Goal: Transaction & Acquisition: Purchase product/service

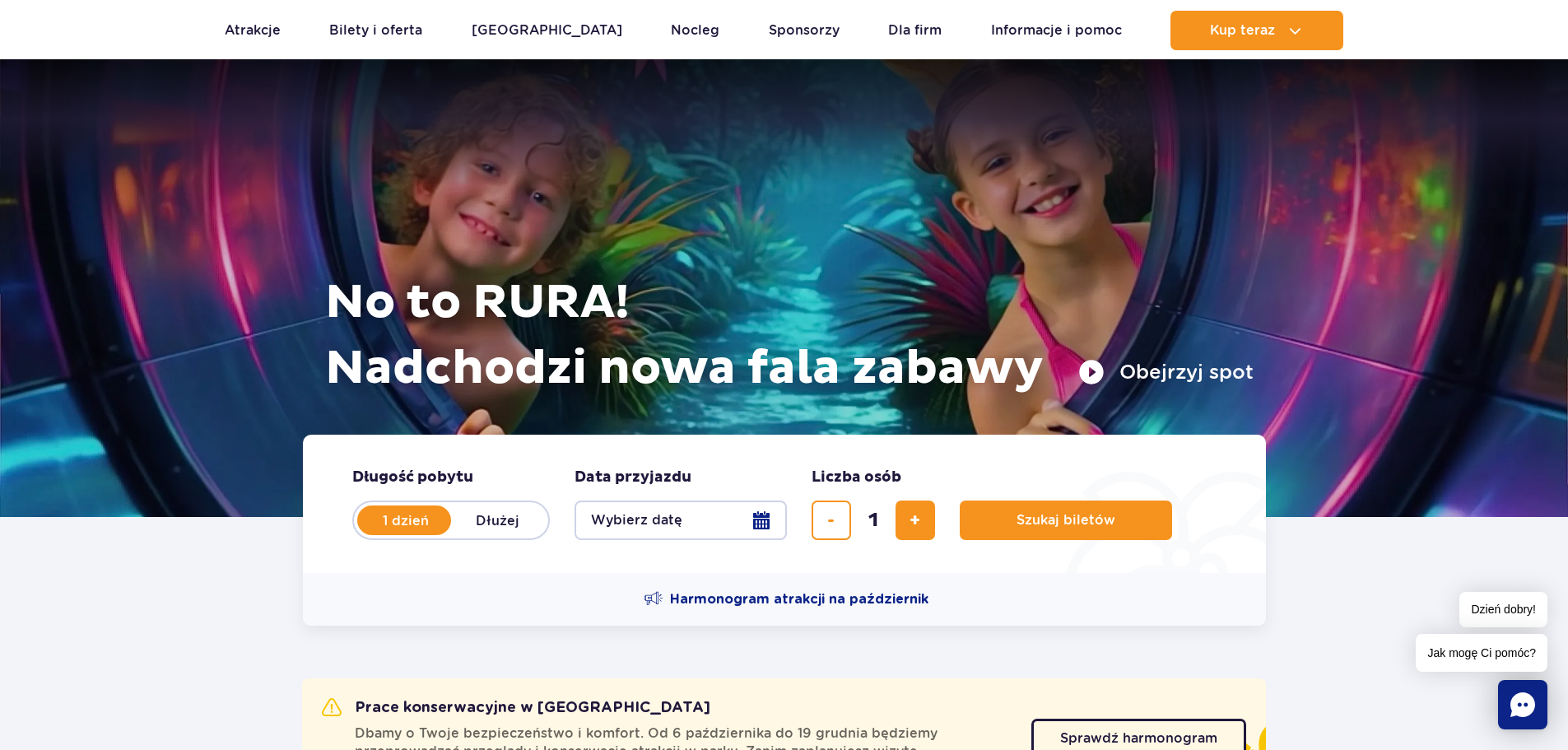
click at [673, 501] on button "Wybierz datę" at bounding box center [681, 520] width 212 height 39
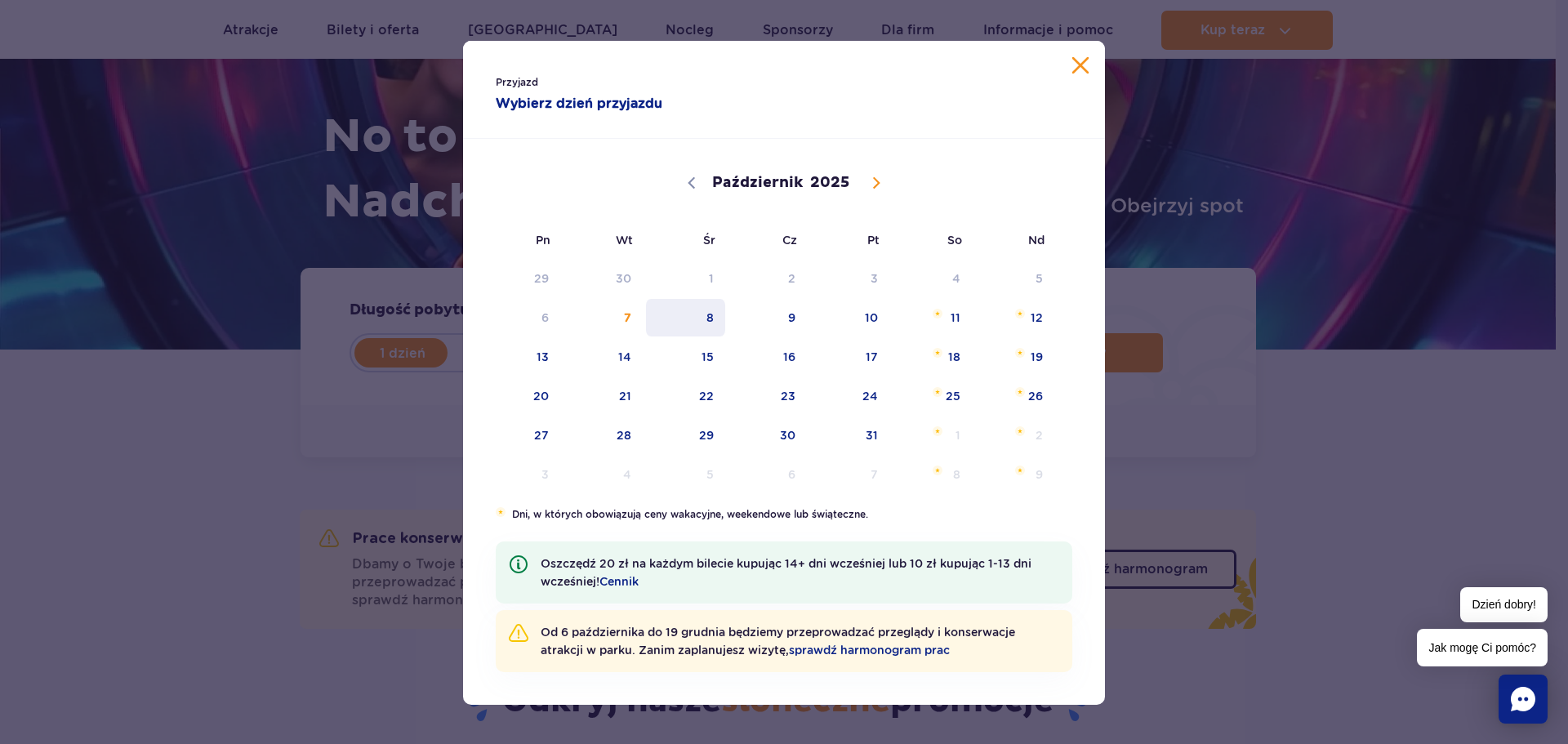
click at [704, 324] on span "8" at bounding box center [685, 318] width 82 height 37
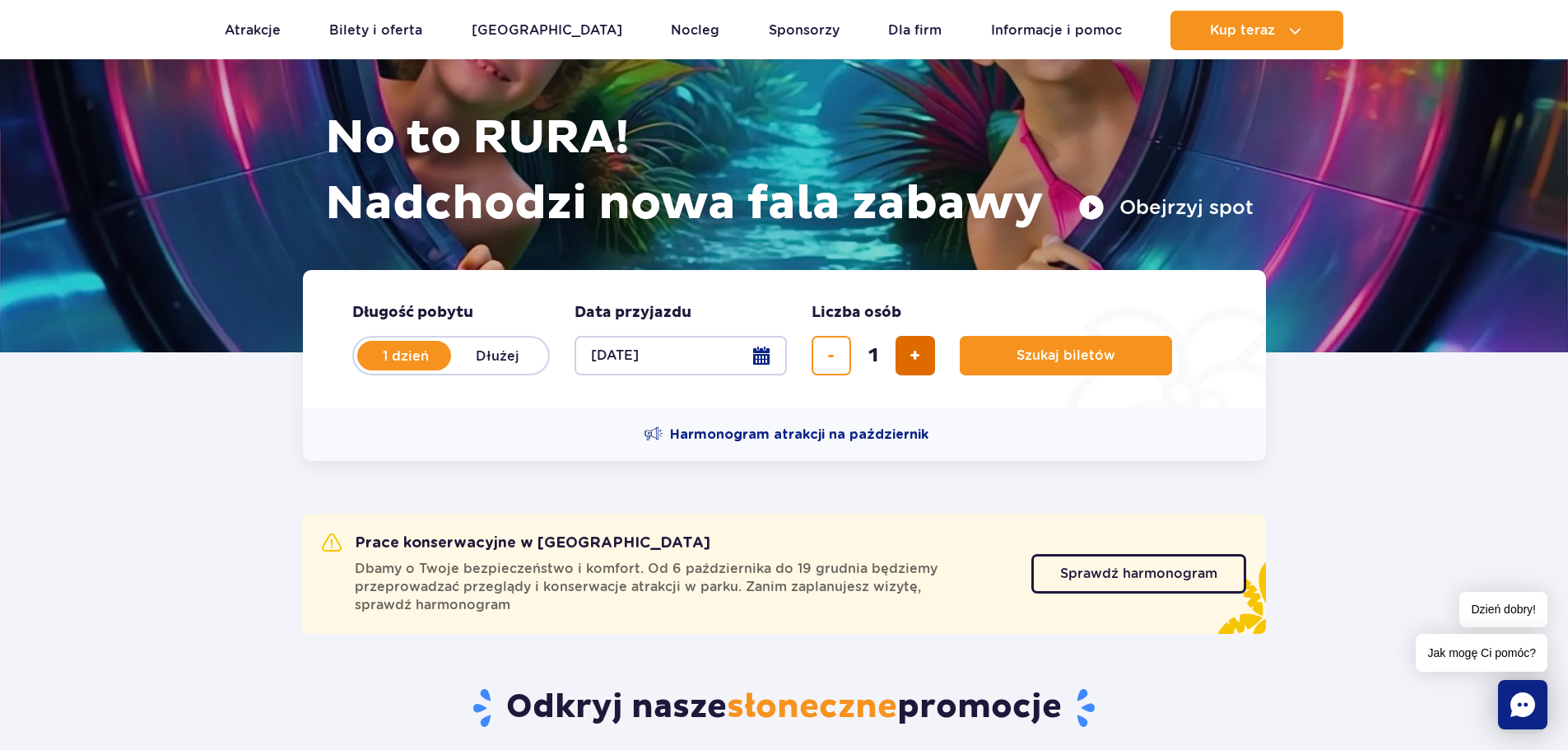
click at [915, 356] on span "dodaj bilet" at bounding box center [915, 356] width 10 height 0
type input "2"
click at [1008, 346] on button "Szukaj biletów" at bounding box center [1066, 356] width 212 height 39
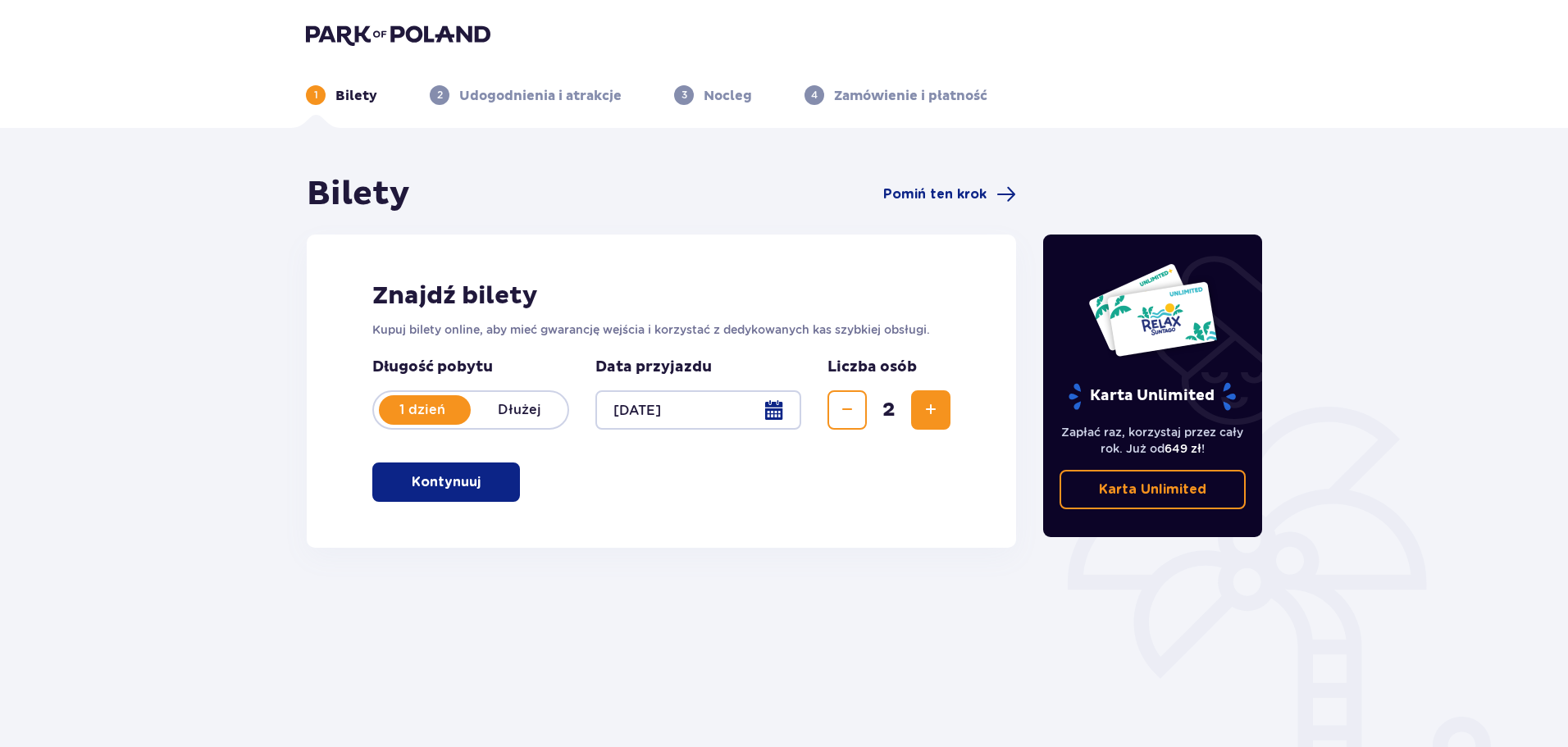
click at [481, 491] on span "button" at bounding box center [483, 481] width 20 height 20
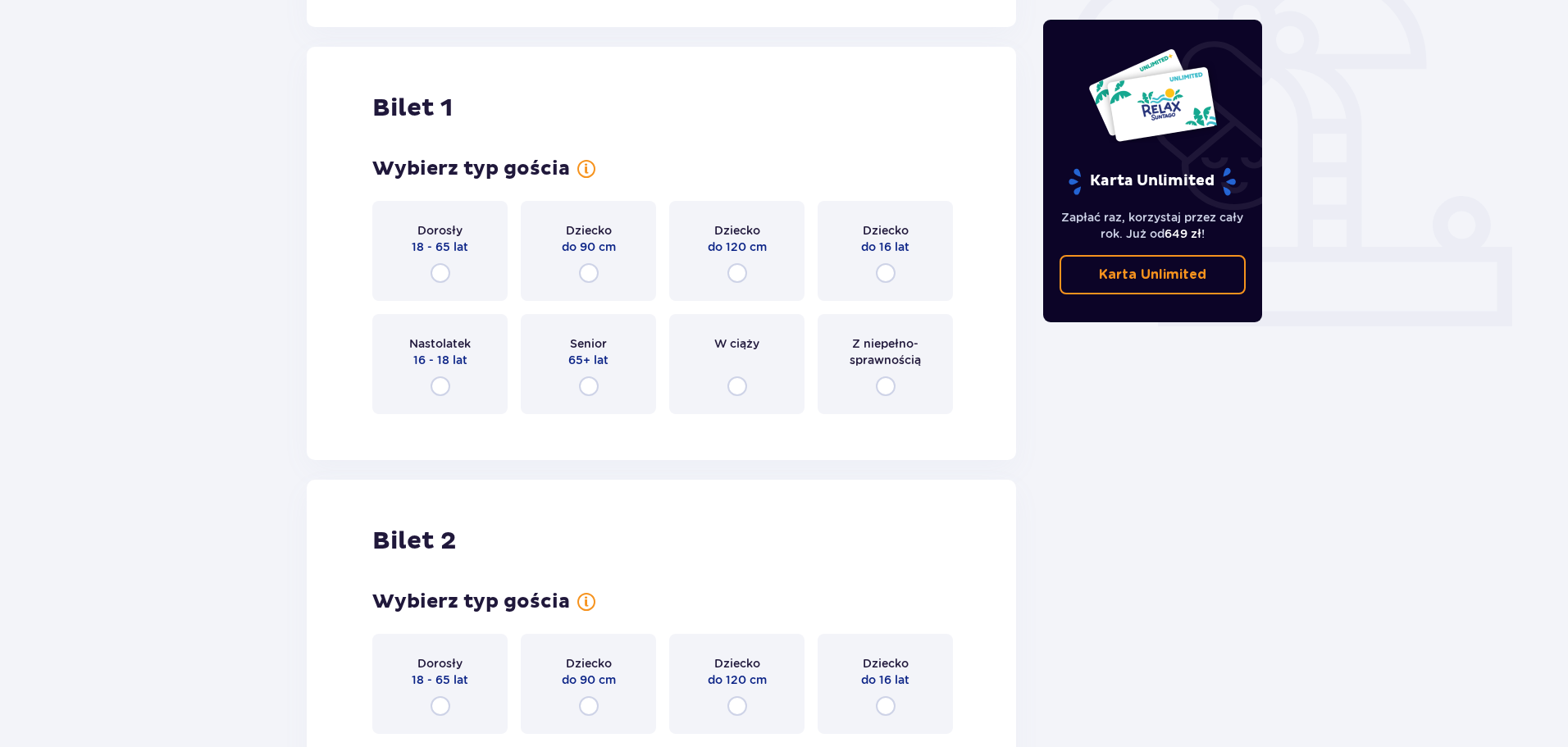
scroll to position [548, 0]
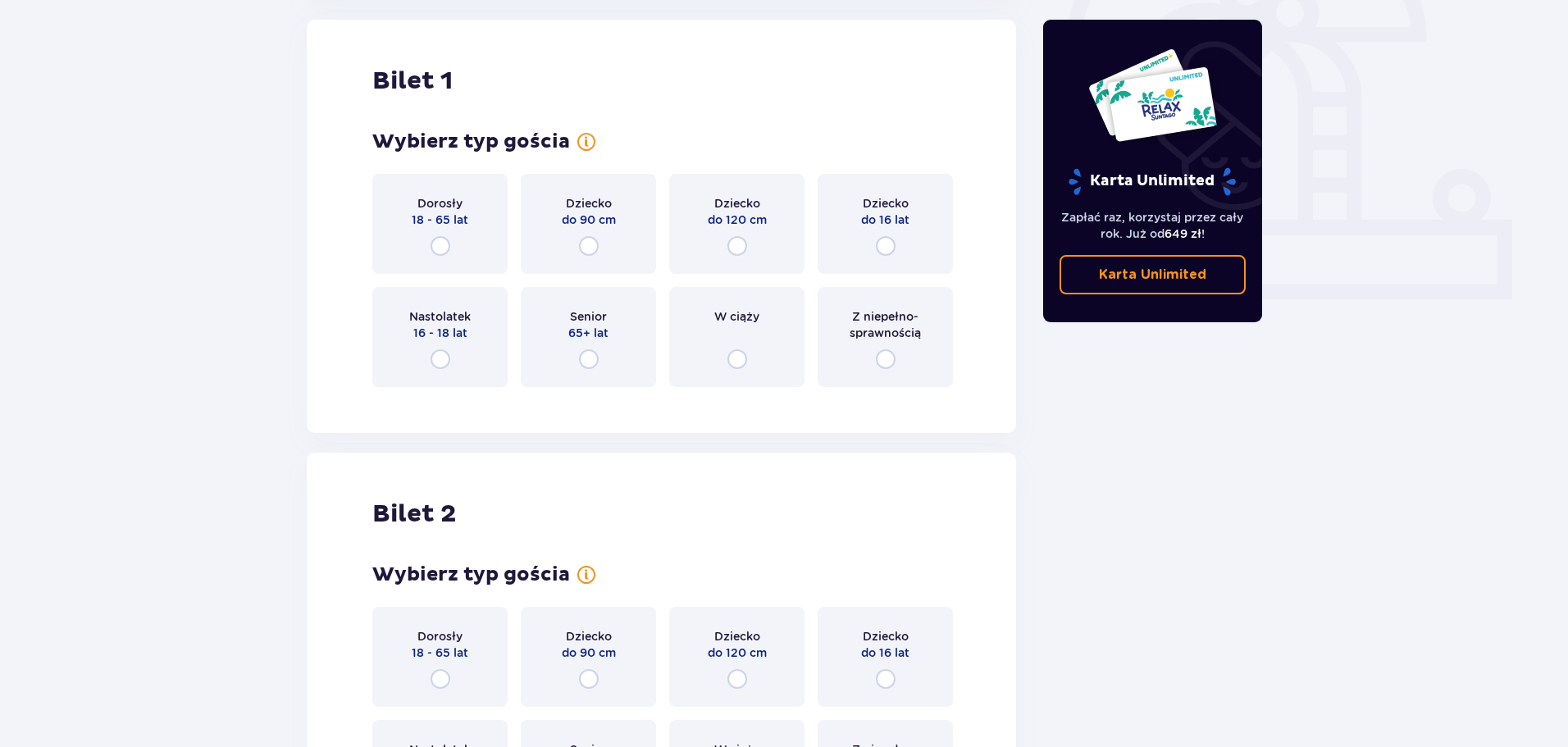
click at [430, 241] on input "radio" at bounding box center [440, 246] width 20 height 20
radio input "true"
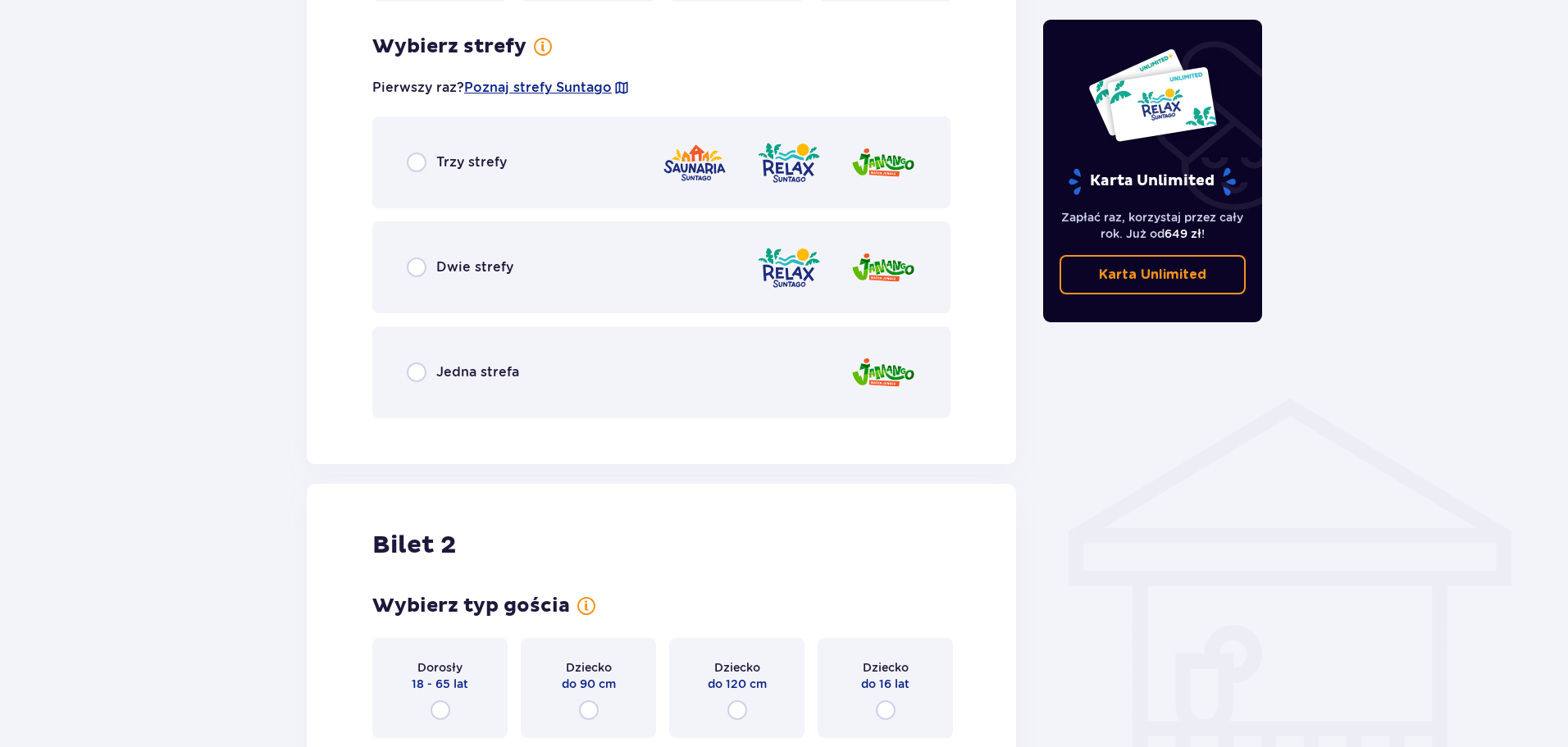
scroll to position [948, 0]
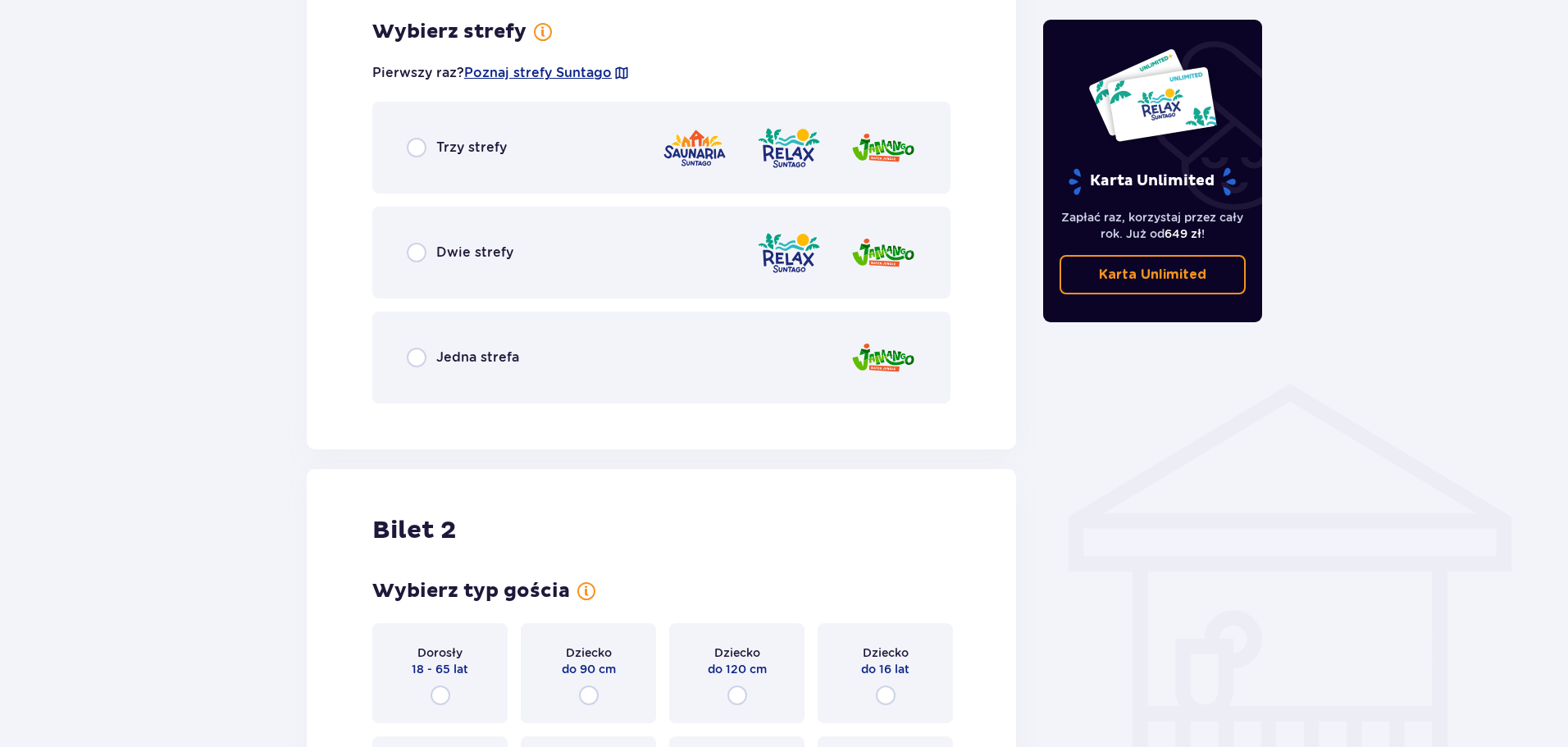
click at [477, 164] on div "Trzy strefy" at bounding box center [661, 148] width 578 height 92
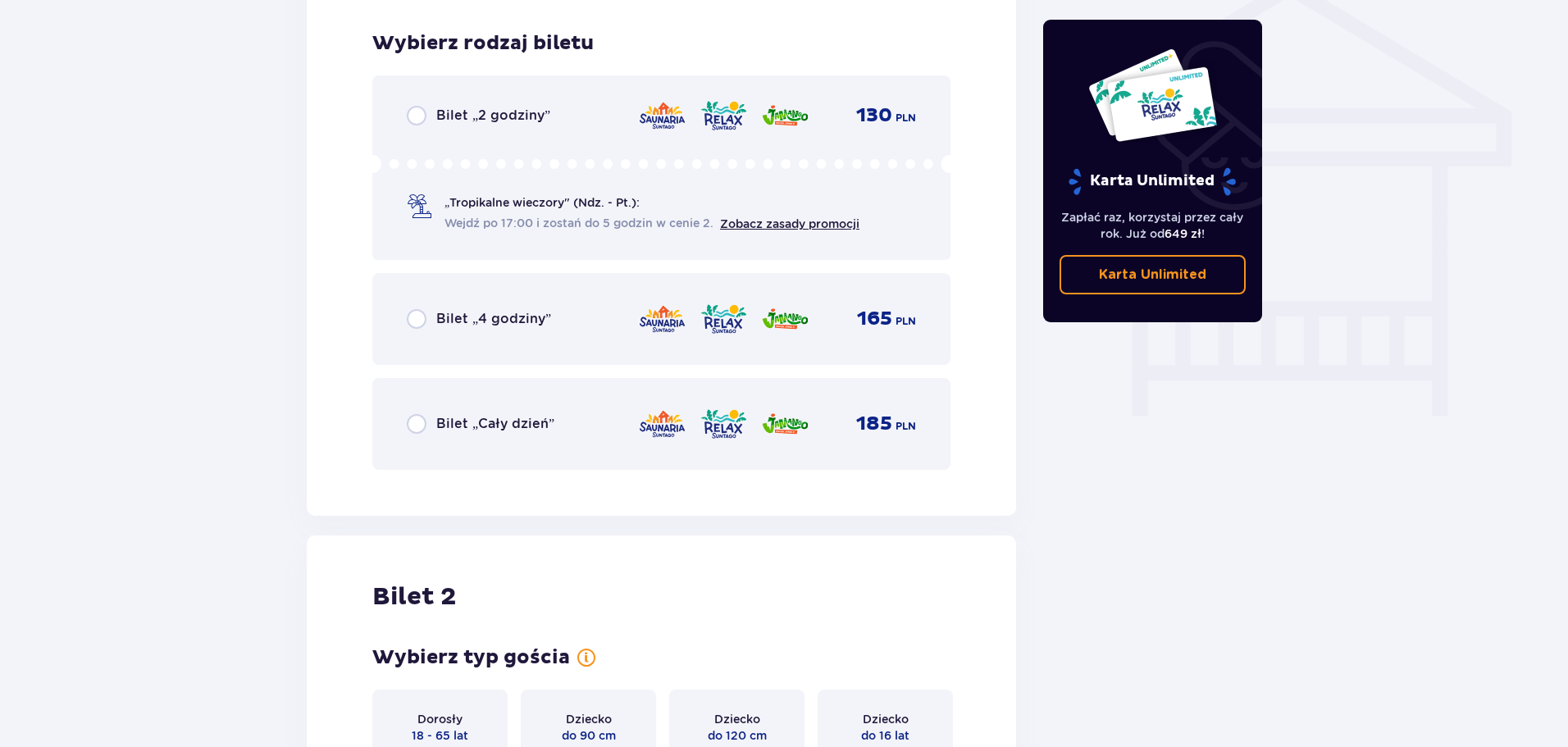
scroll to position [1365, 0]
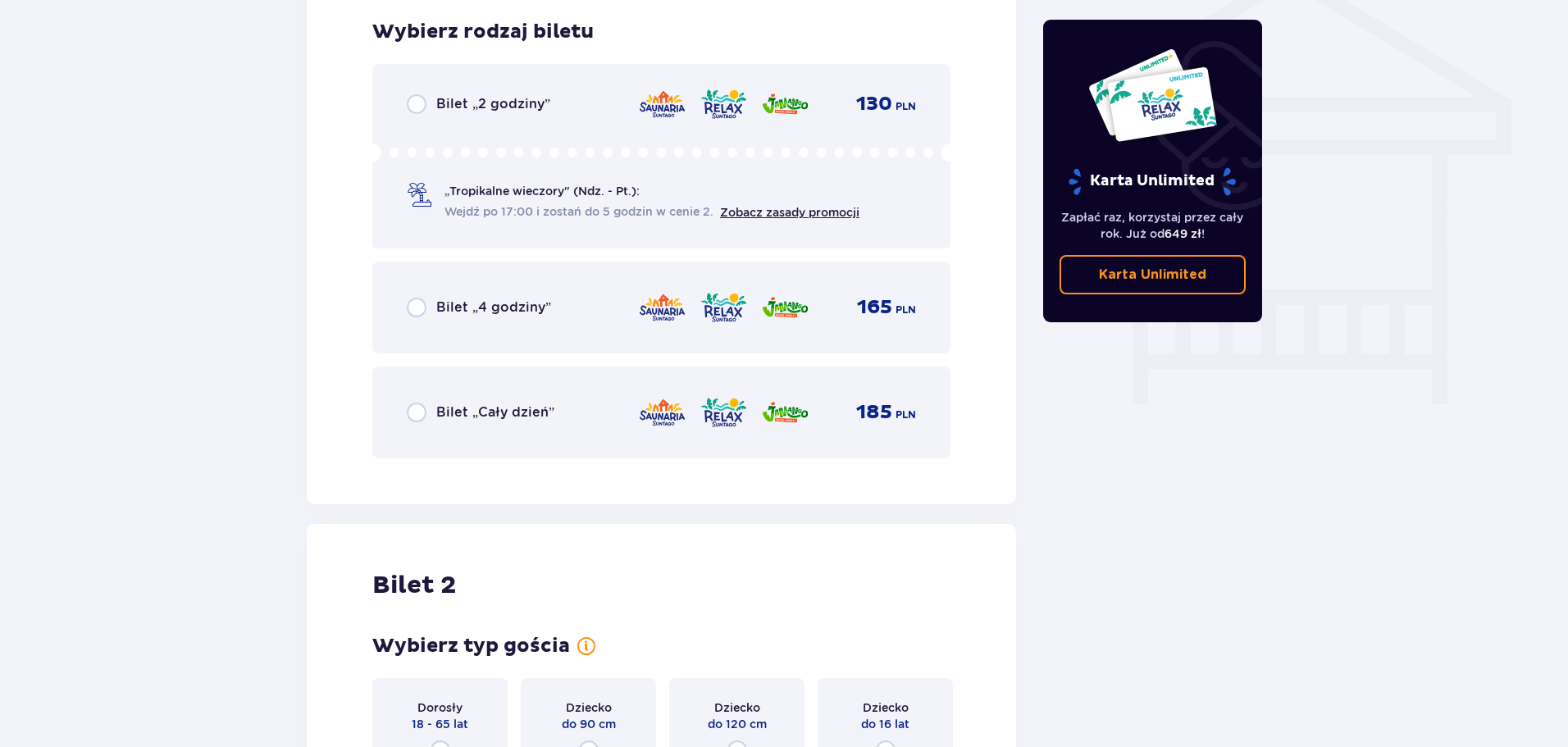
click at [457, 98] on span "Bilet „2 godziny”" at bounding box center [493, 103] width 114 height 18
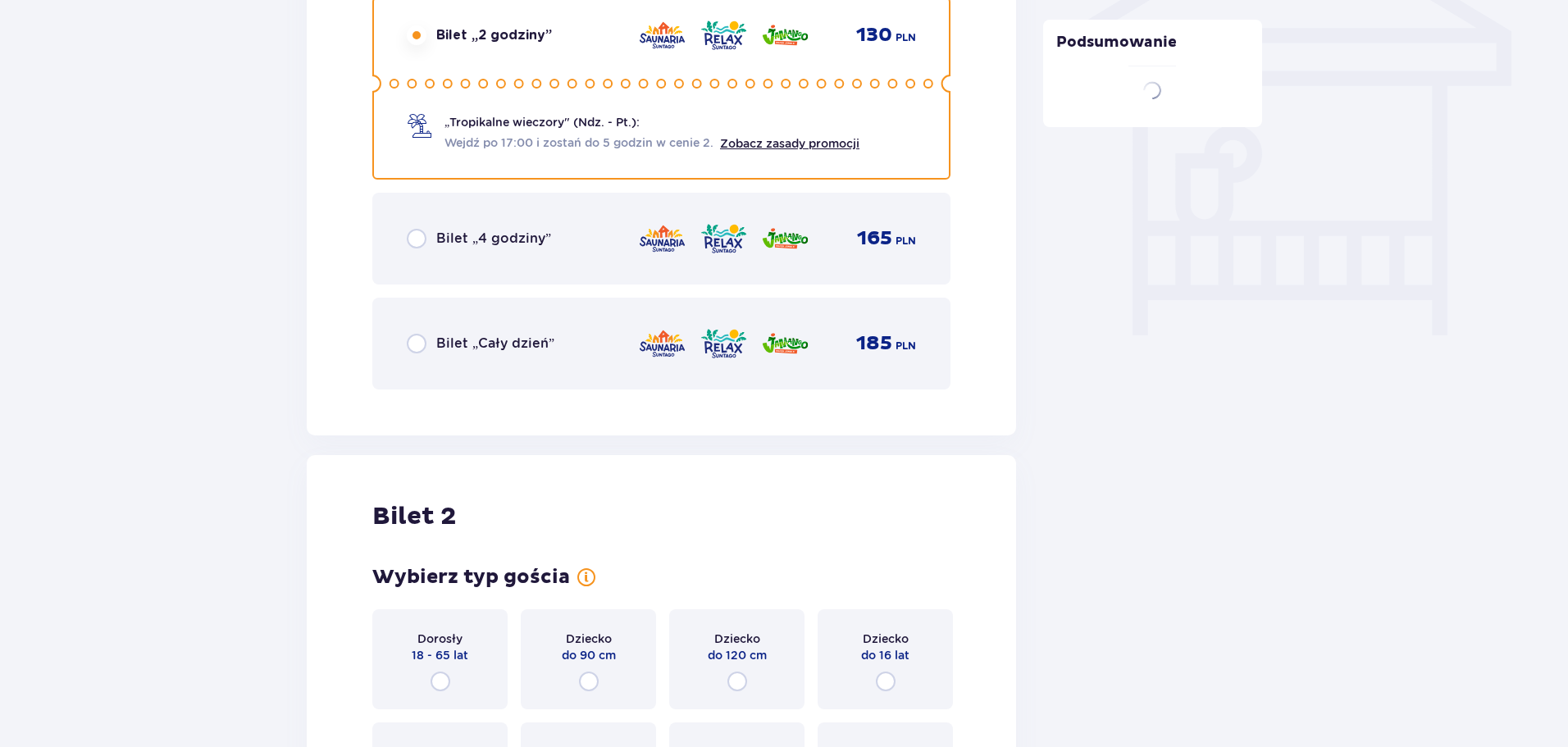
scroll to position [1732, 0]
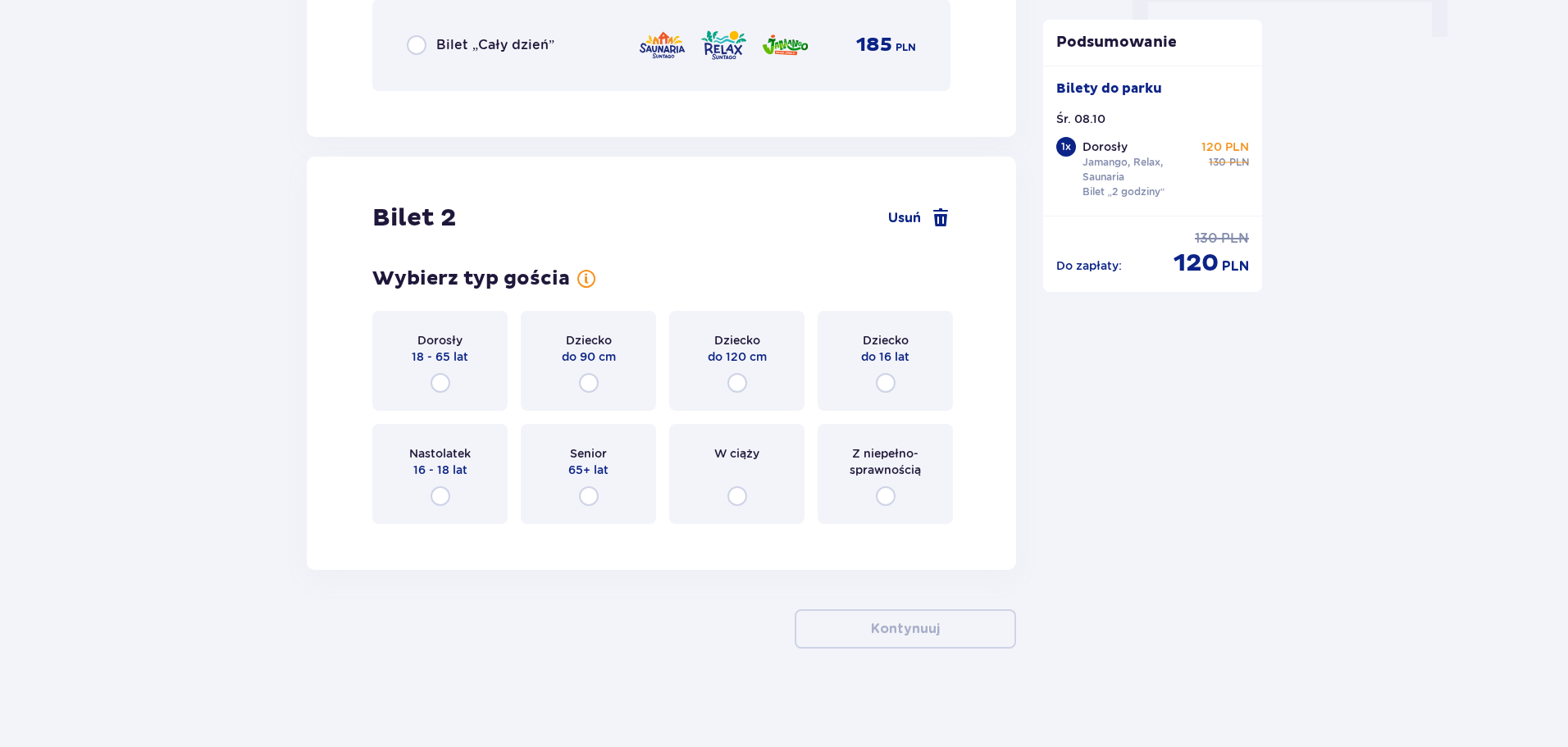
click at [413, 375] on div "Dorosły 18 - 65 lat" at bounding box center [440, 360] width 136 height 100
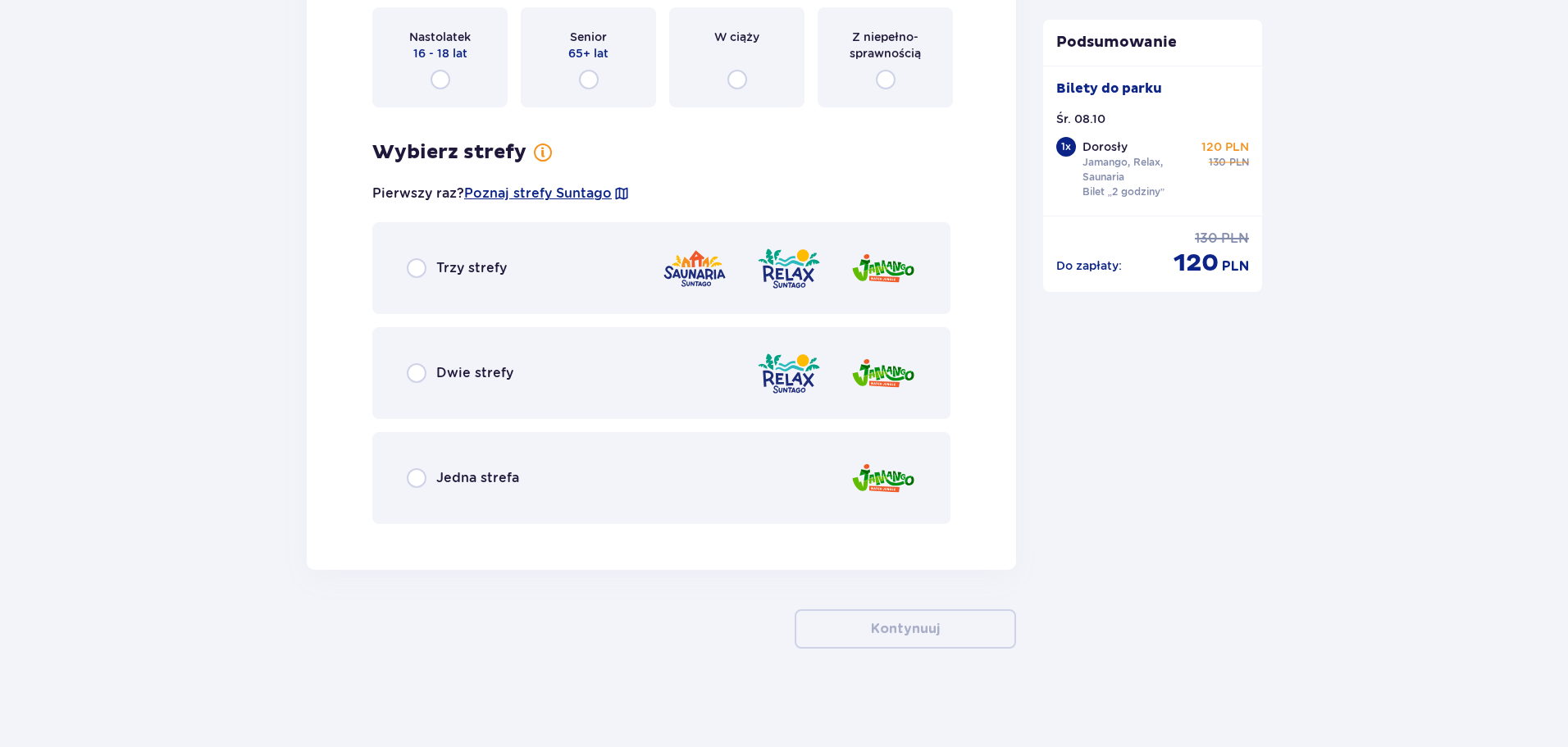
click at [453, 275] on span "Trzy strefy" at bounding box center [471, 268] width 71 height 18
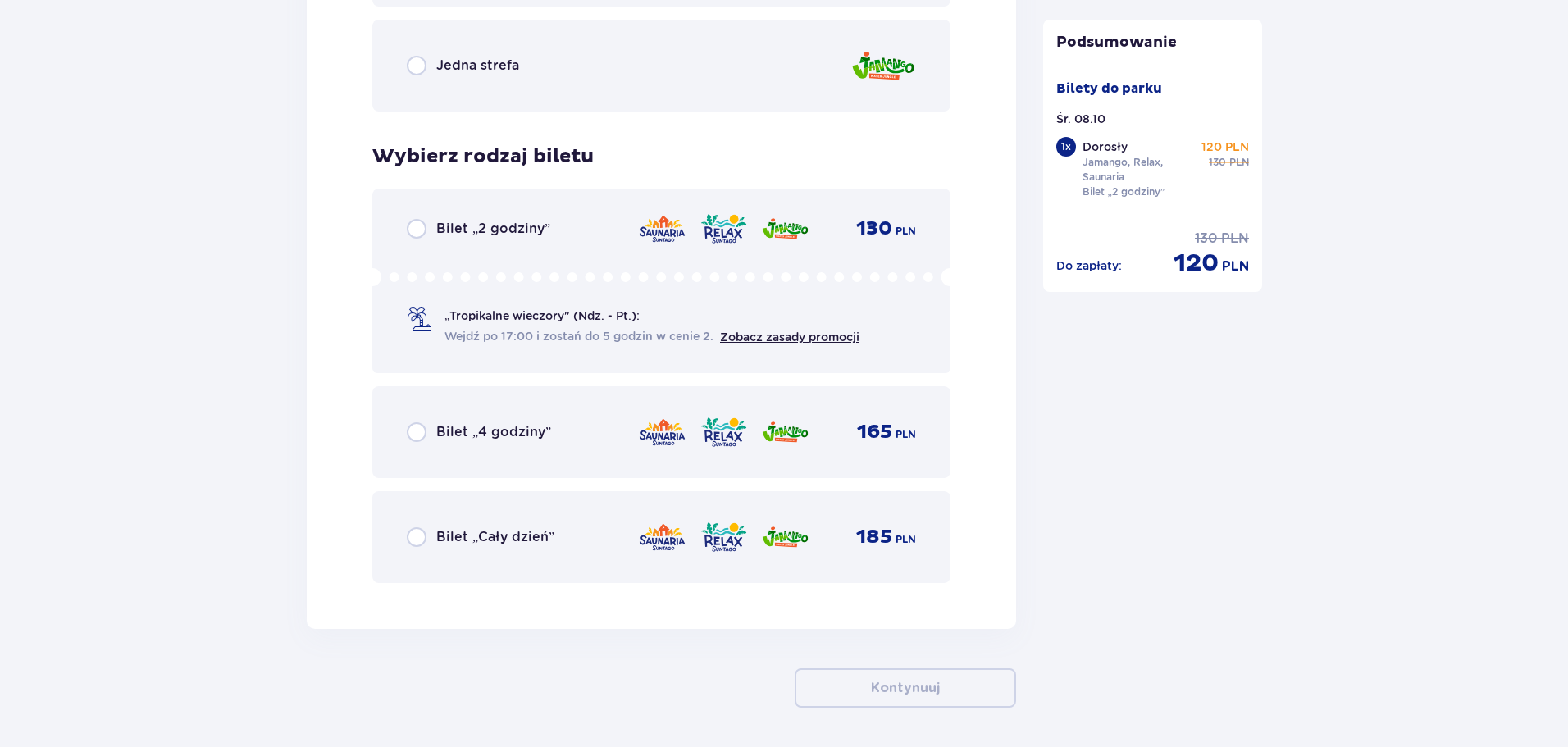
scroll to position [2621, 0]
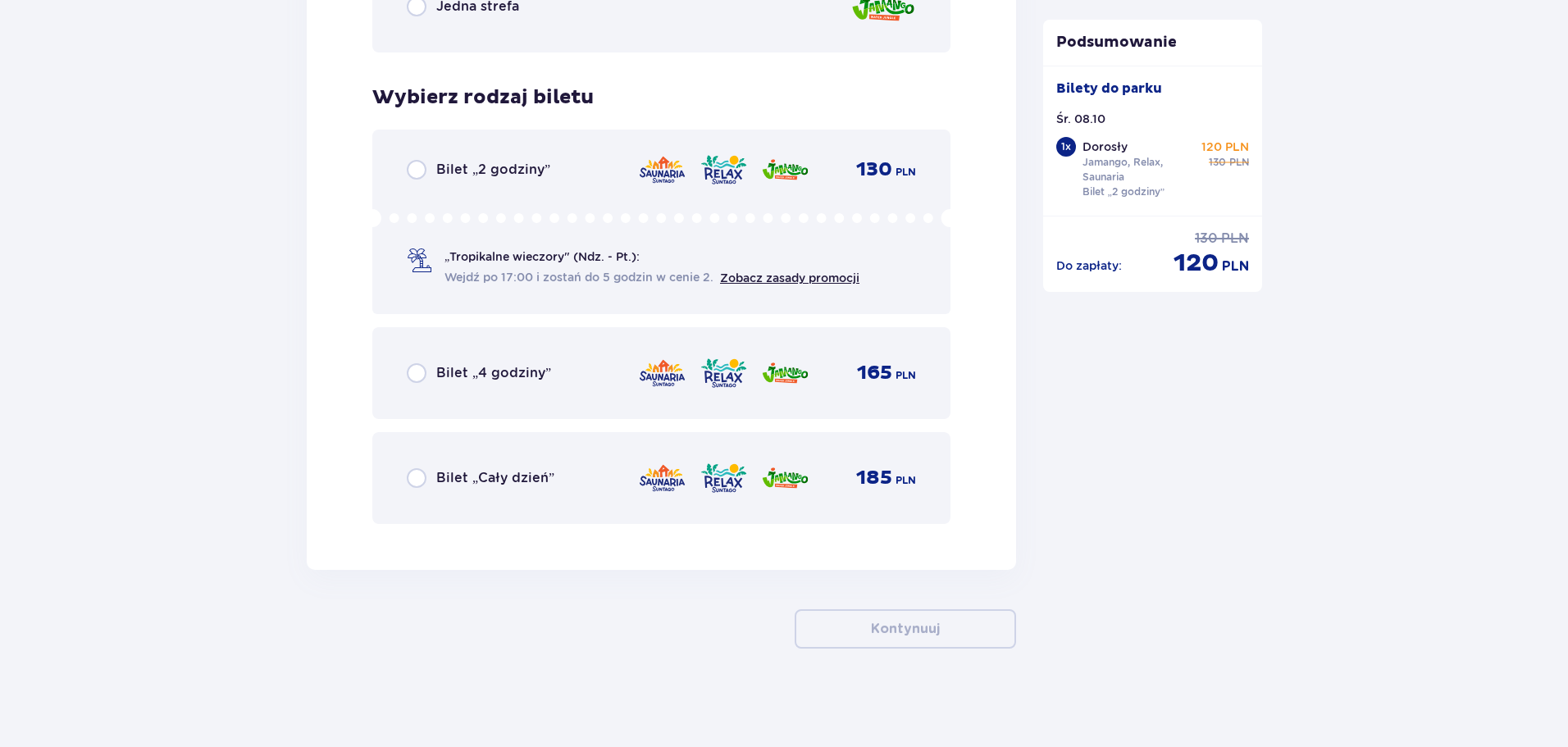
click at [442, 182] on div "Bilet „2 godziny” 130 PLN „Tropikalne wieczory" (Ndz. - Pt.): Wejdź po 17:00 i …" at bounding box center [661, 222] width 578 height 184
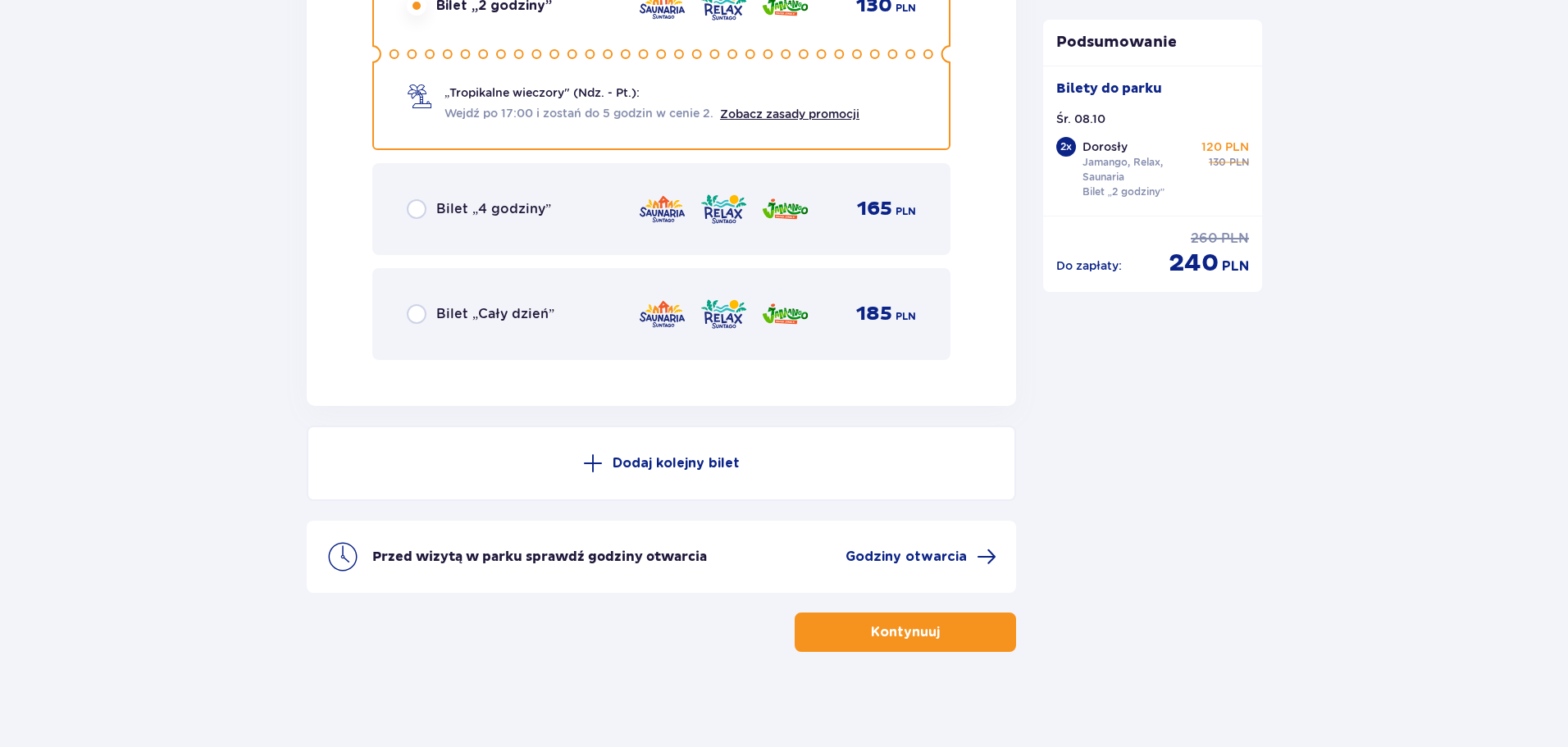
scroll to position [2788, 0]
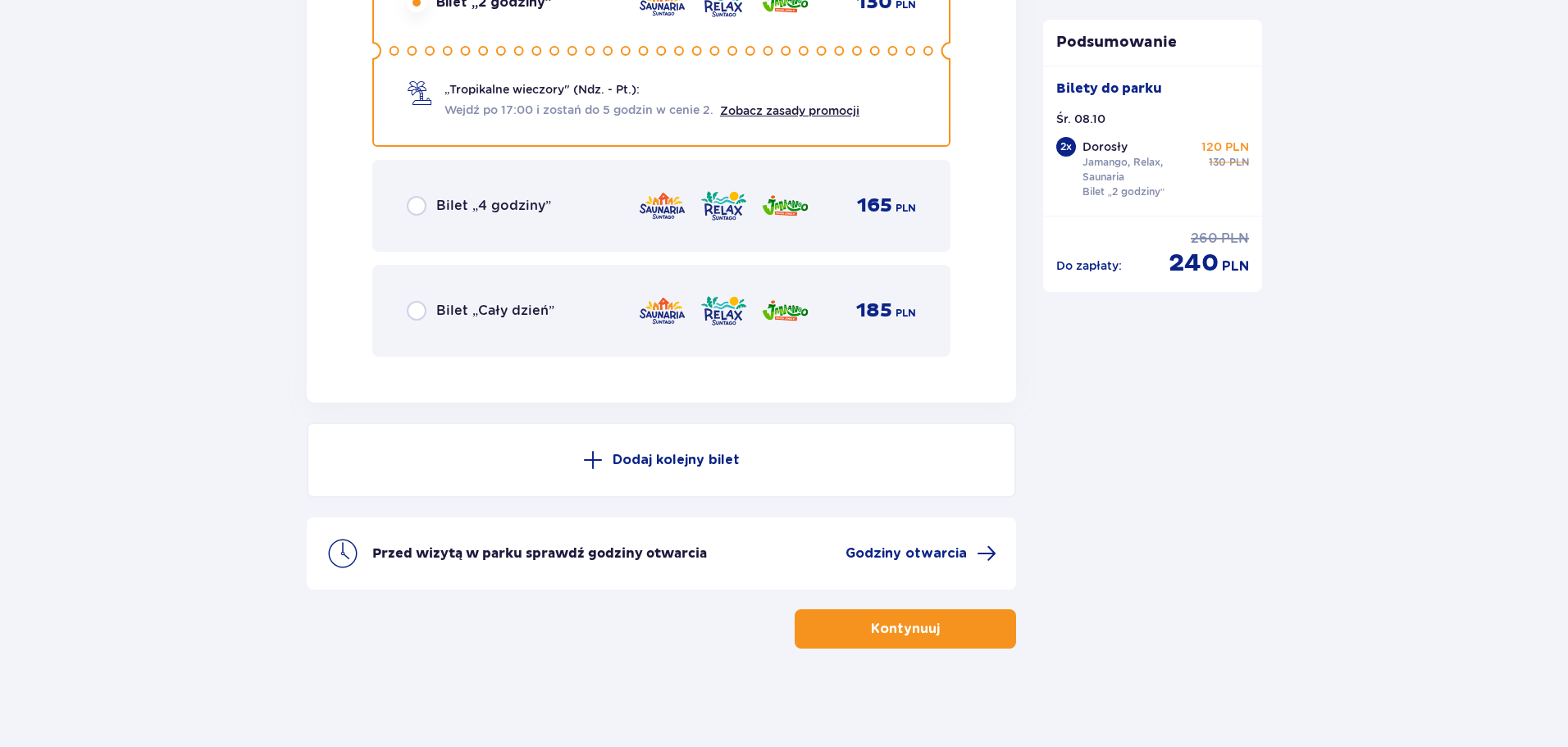
click at [889, 639] on button "Kontynuuj" at bounding box center [905, 629] width 221 height 39
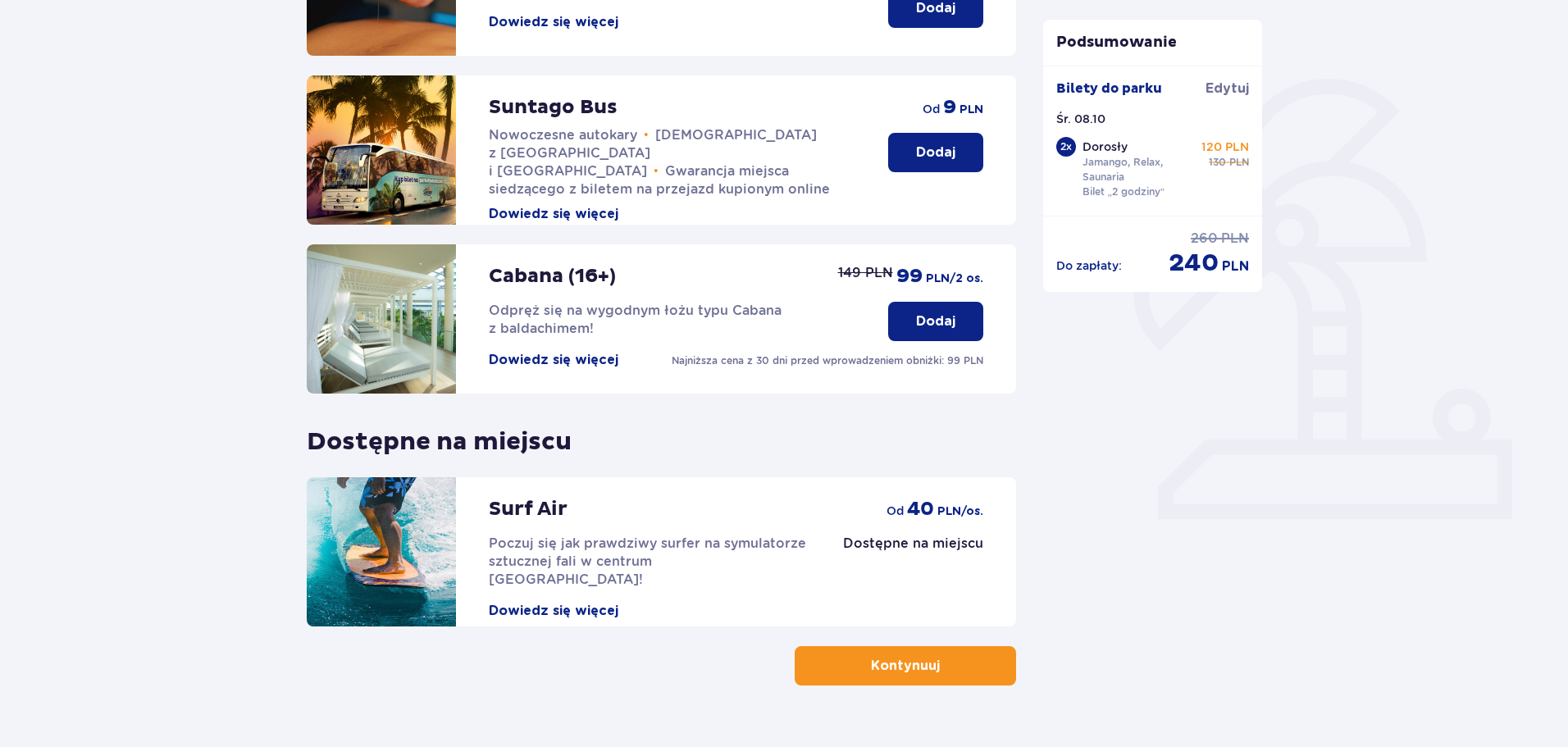
scroll to position [365, 0]
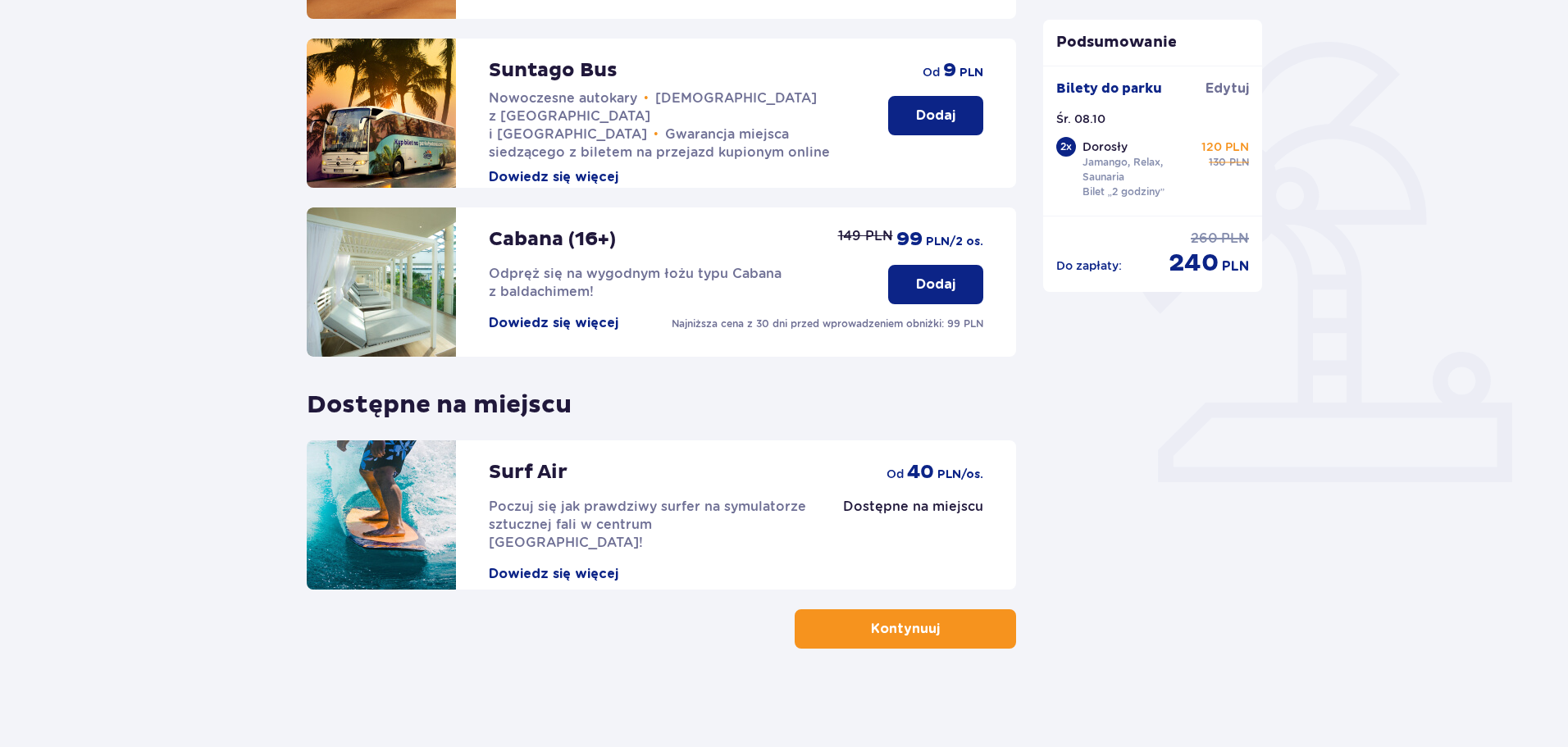
click at [836, 618] on button "Kontynuuj" at bounding box center [905, 629] width 221 height 39
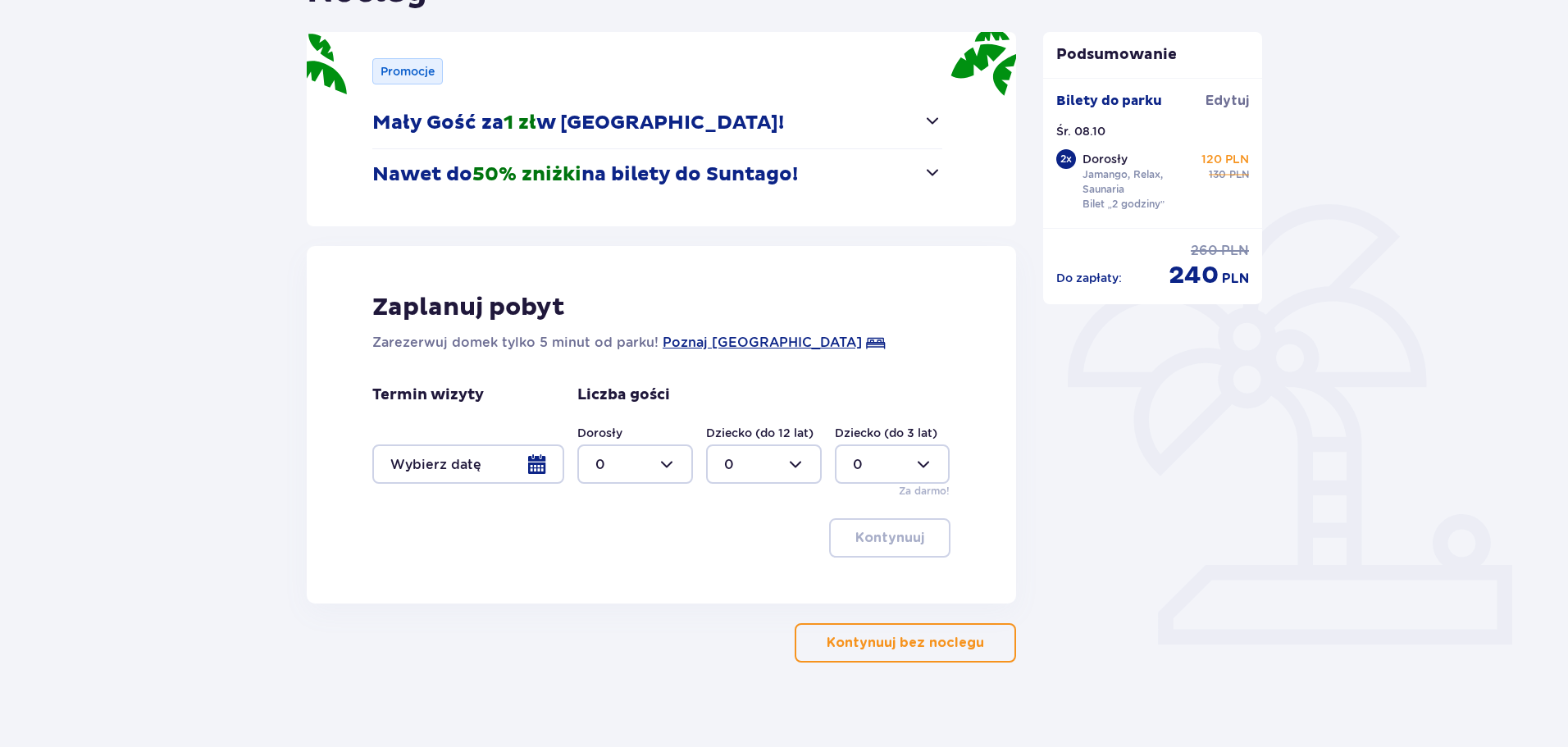
scroll to position [217, 0]
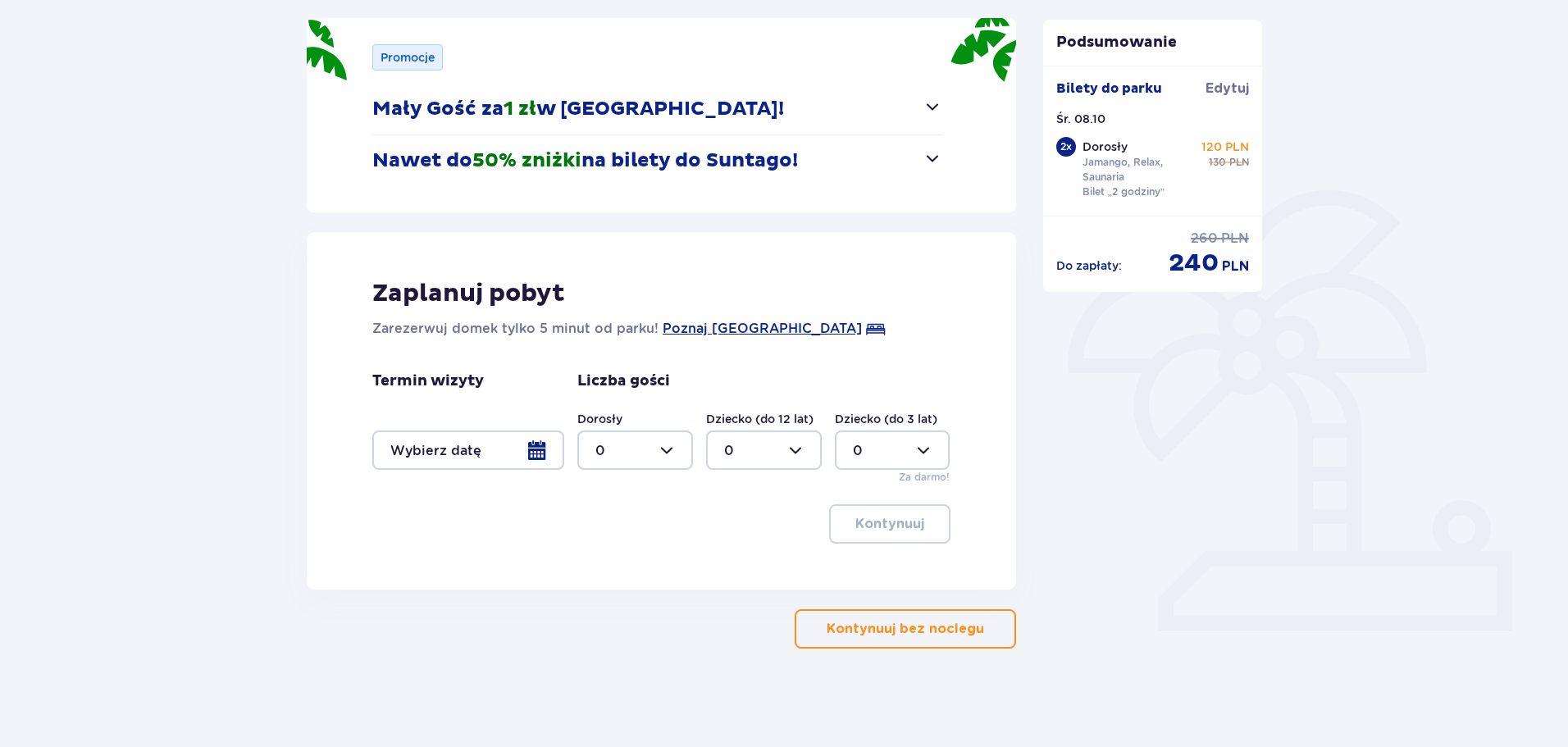
click at [863, 622] on p "Kontynuuj bez noclegu" at bounding box center [905, 628] width 157 height 18
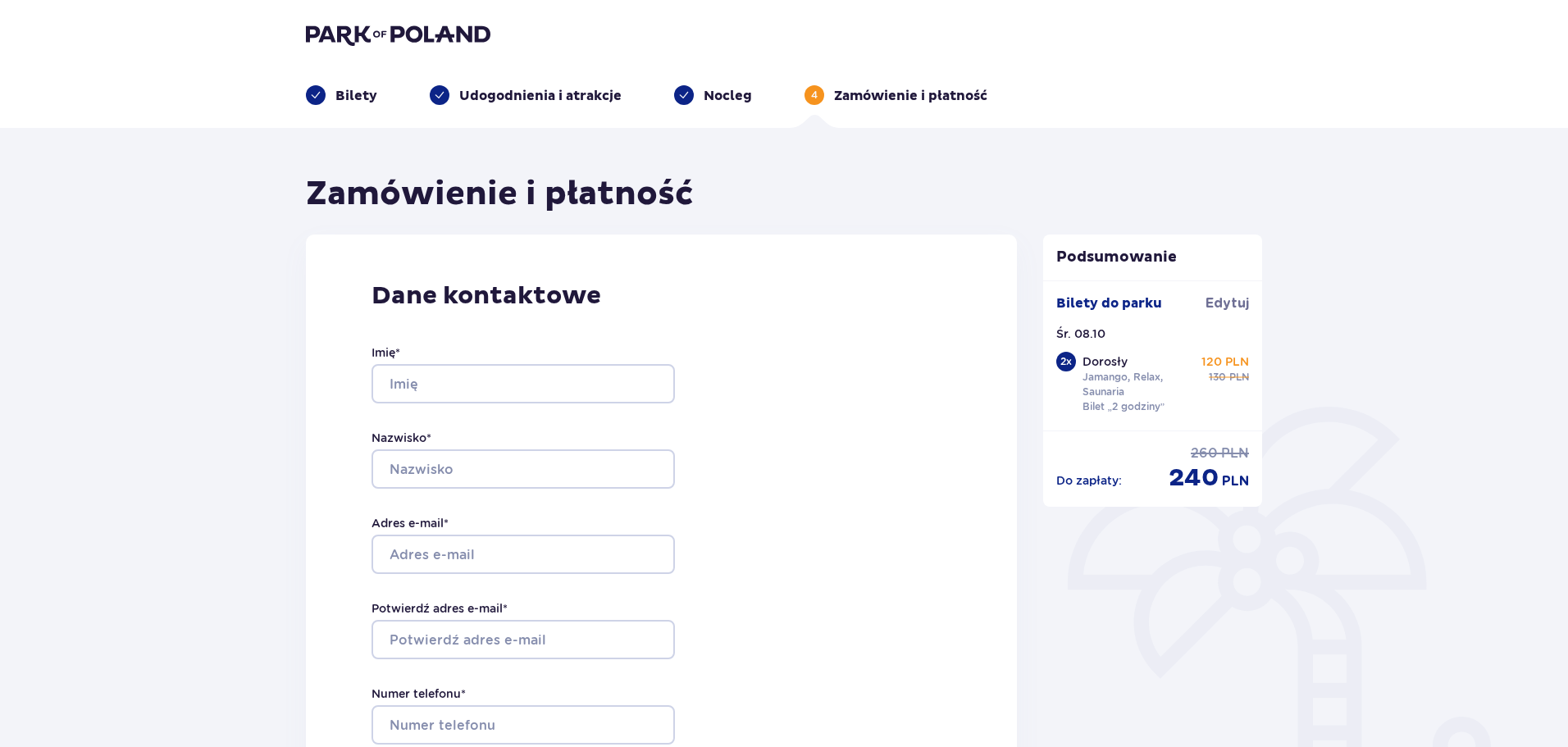
click at [500, 408] on div "Imię * Nazwisko * Adres e-mail * Potwierdź adres e-mail * Numer telefonu * Nume…" at bounding box center [522, 553] width 303 height 484
click at [493, 387] on input "Imię *" at bounding box center [522, 384] width 303 height 39
type input "Damian"
type input "Iwanicki"
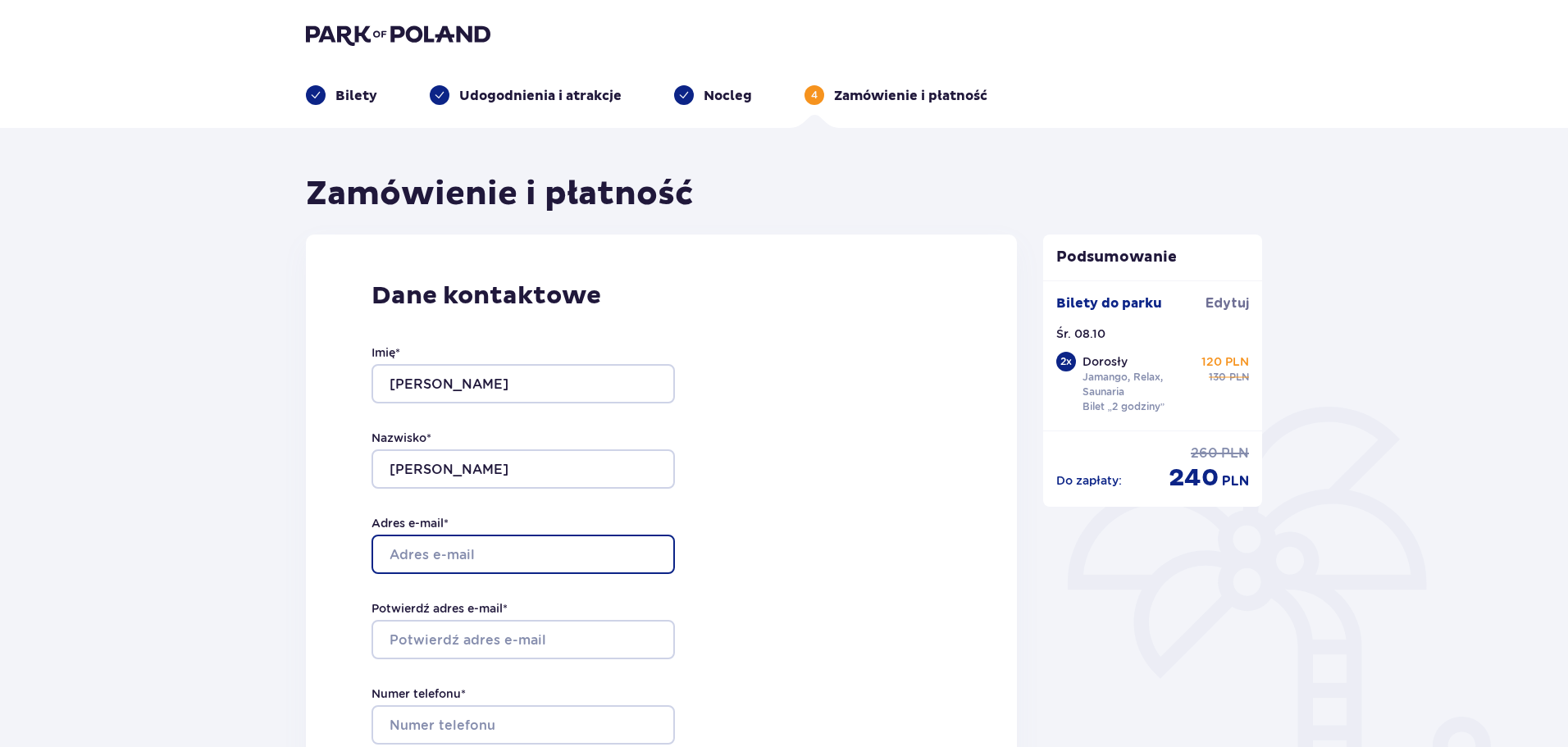
type input "[EMAIL_ADDRESS][DOMAIN_NAME]"
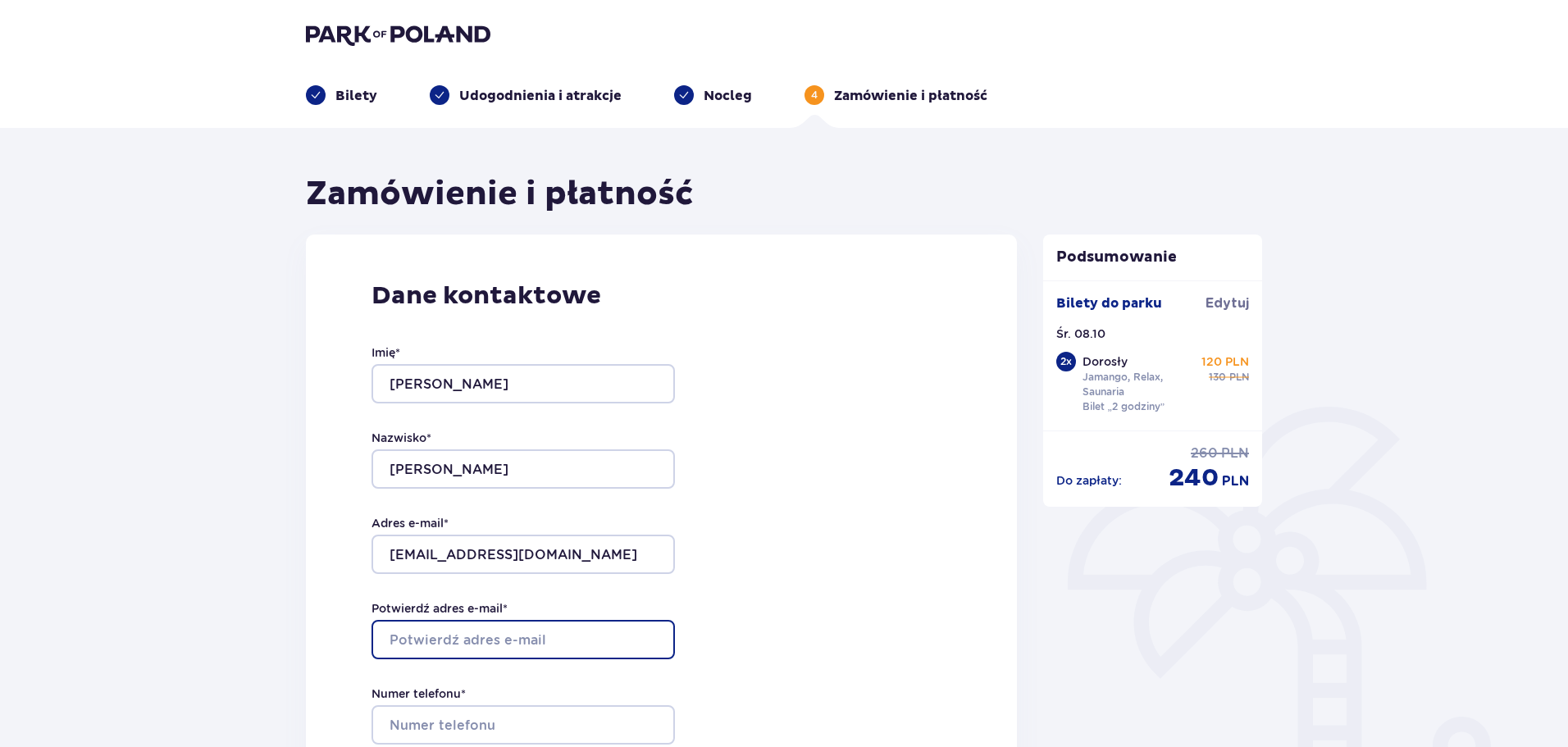
type input "[EMAIL_ADDRESS][DOMAIN_NAME]"
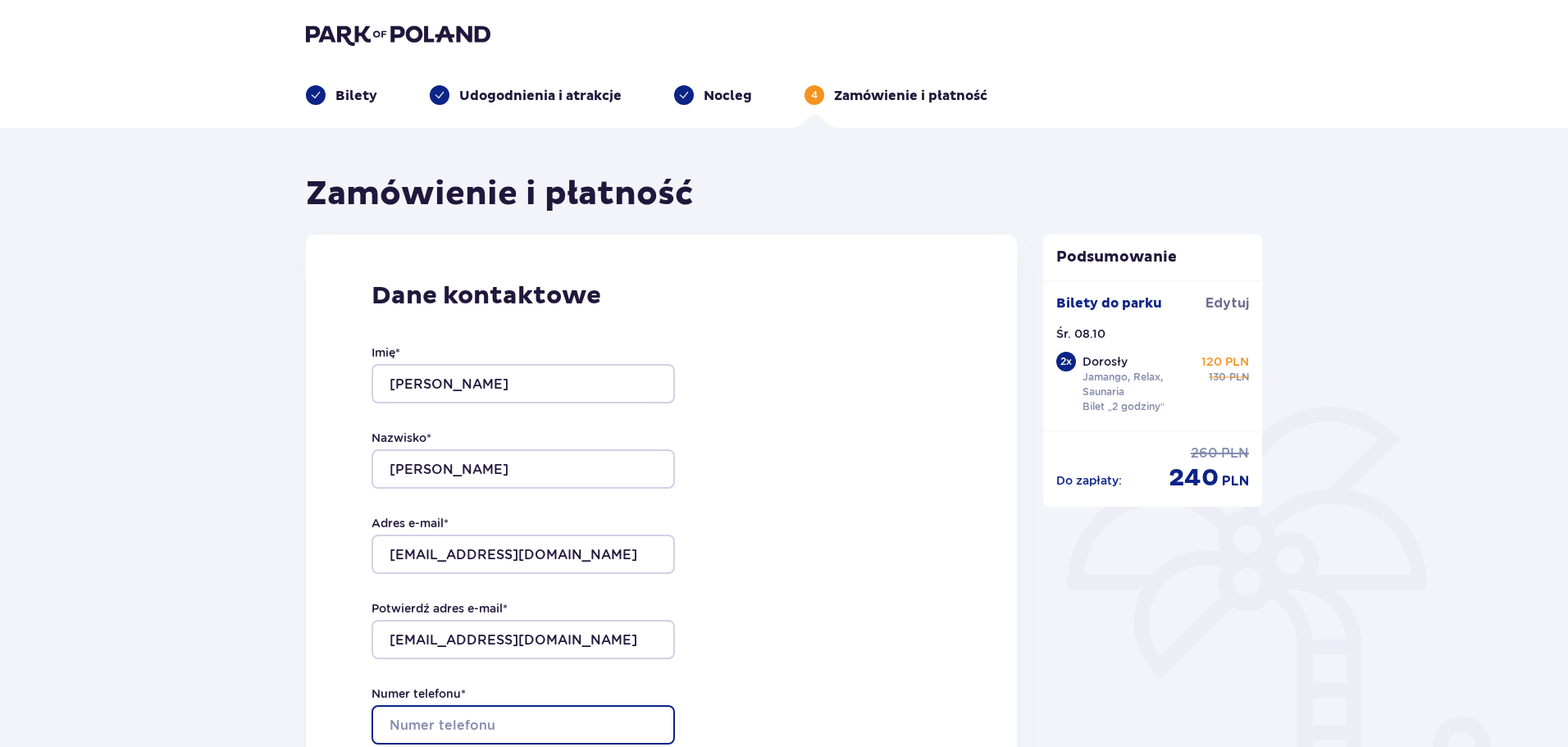
type input "790626603"
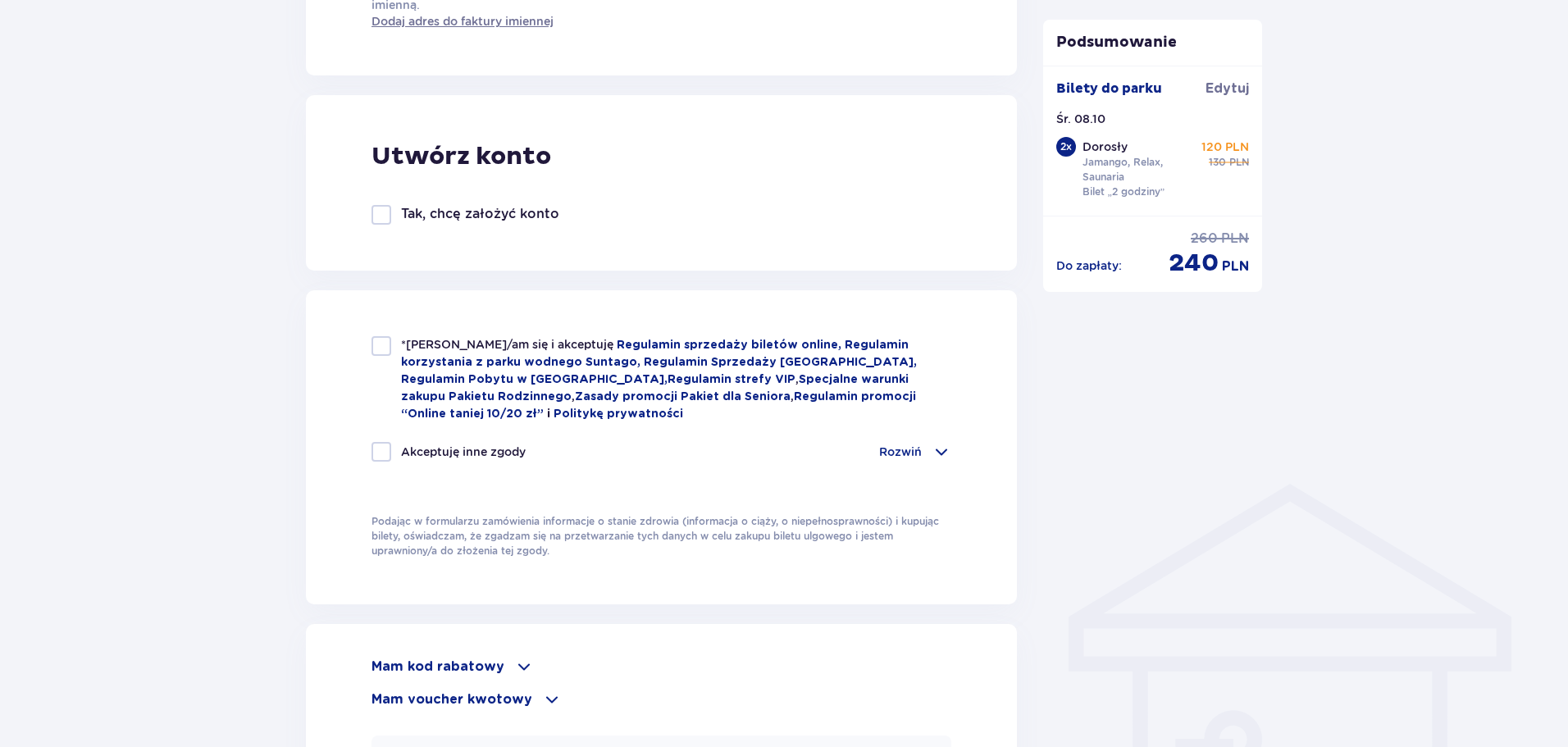
scroll to position [875, 0]
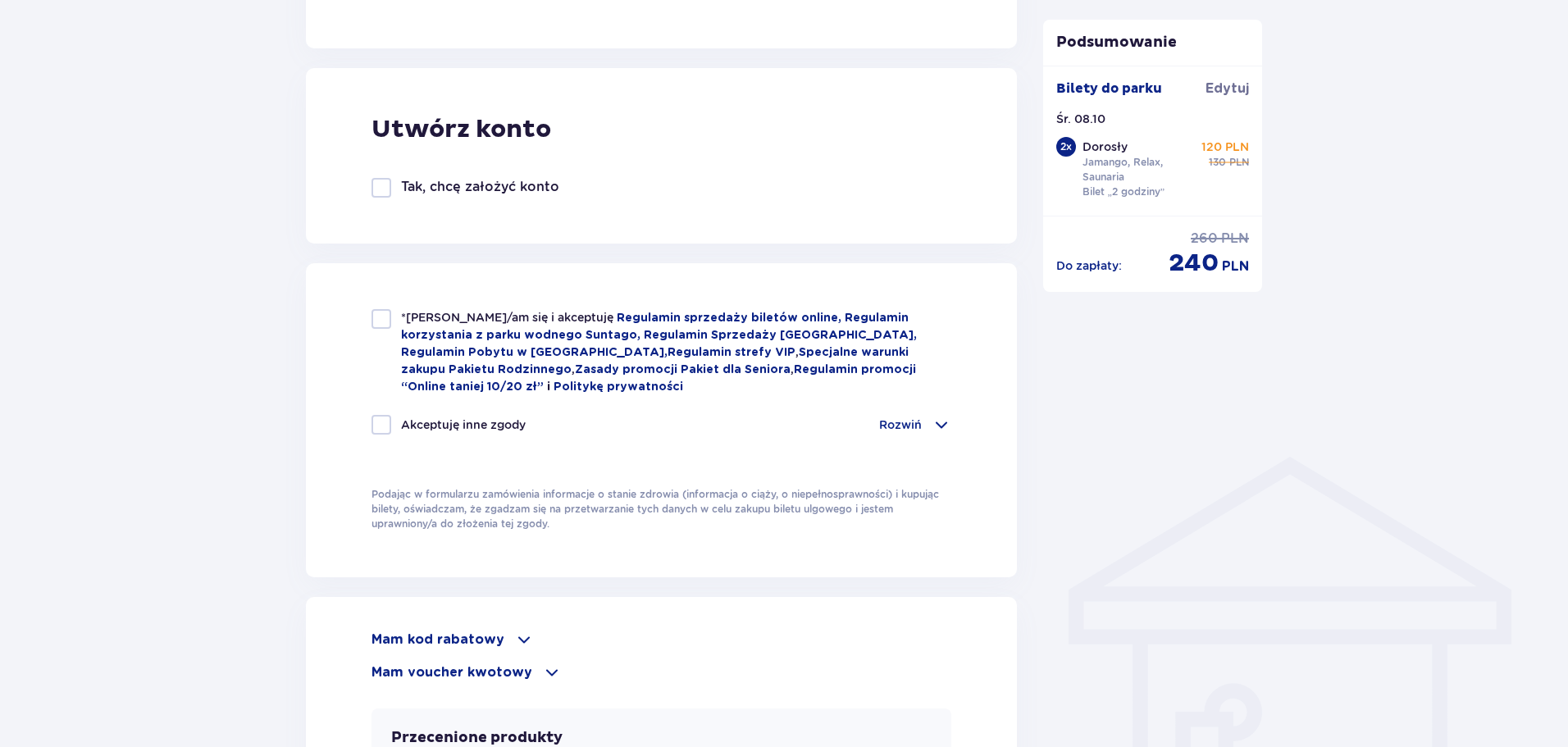
click at [393, 325] on div "*Zapoznałem/am się i akceptuję Regulamin sprzedaży biletów online, Regulamin ko…" at bounding box center [661, 352] width 580 height 86
checkbox input "true"
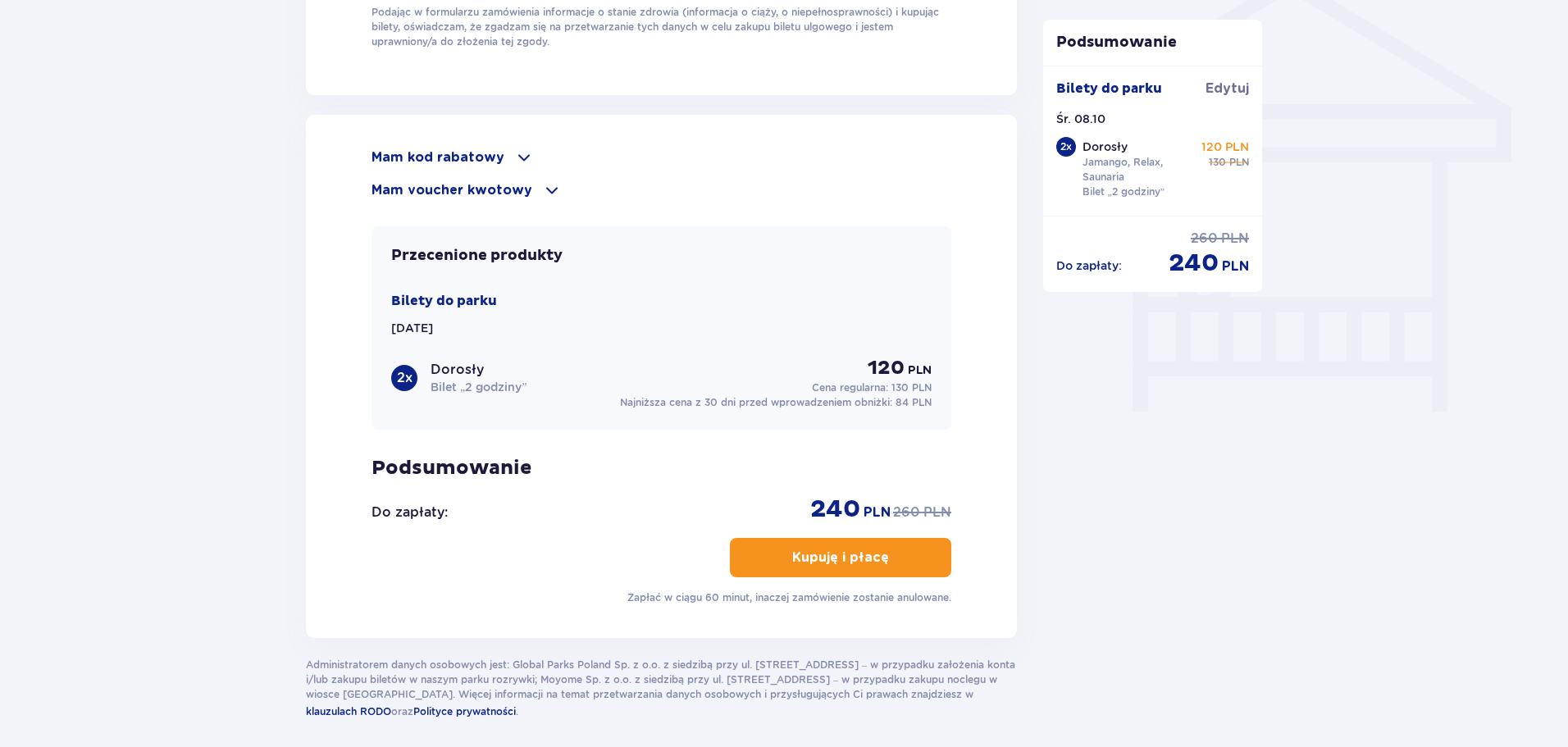
scroll to position [1368, 0]
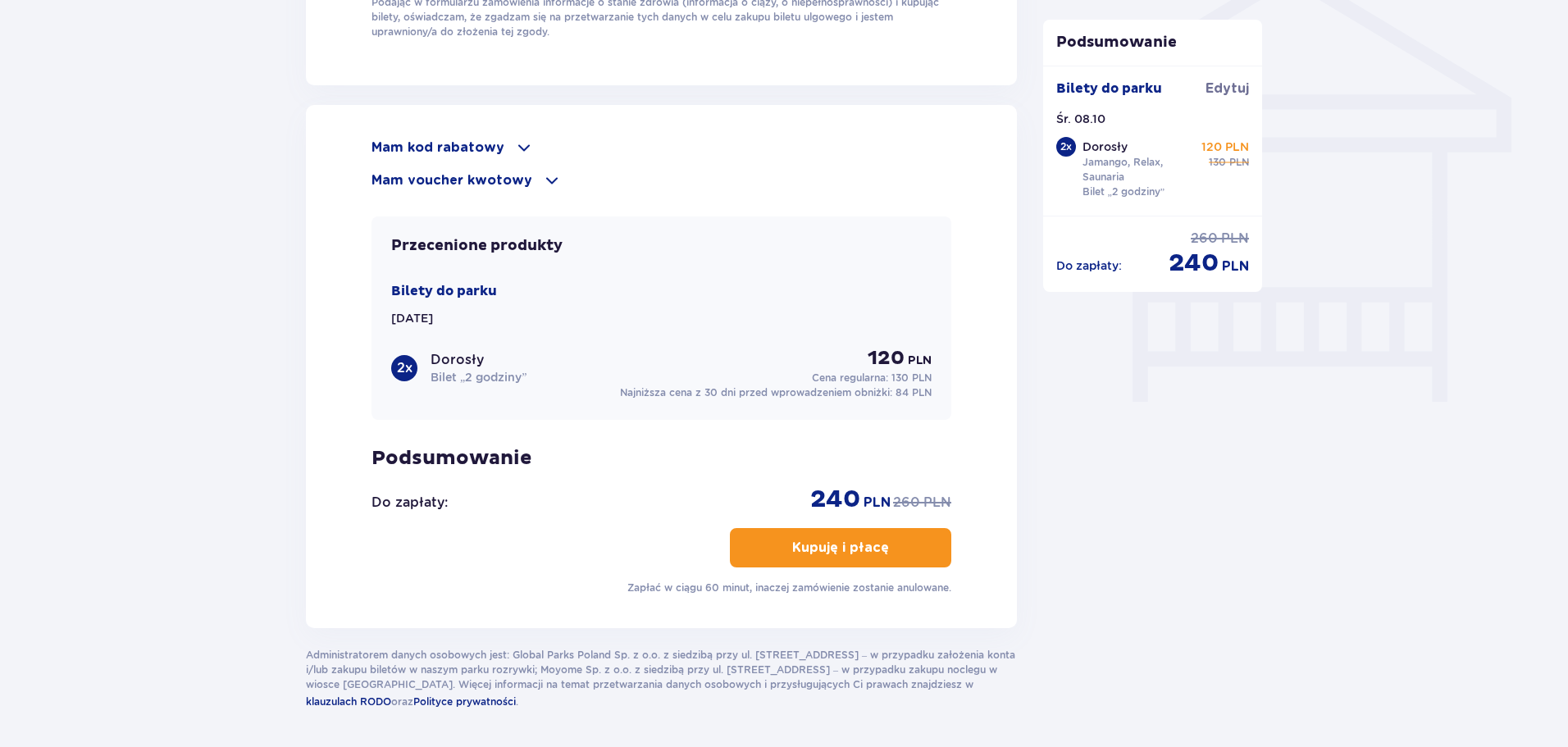
click at [792, 539] on p "Kupuję i płacę" at bounding box center [840, 547] width 96 height 18
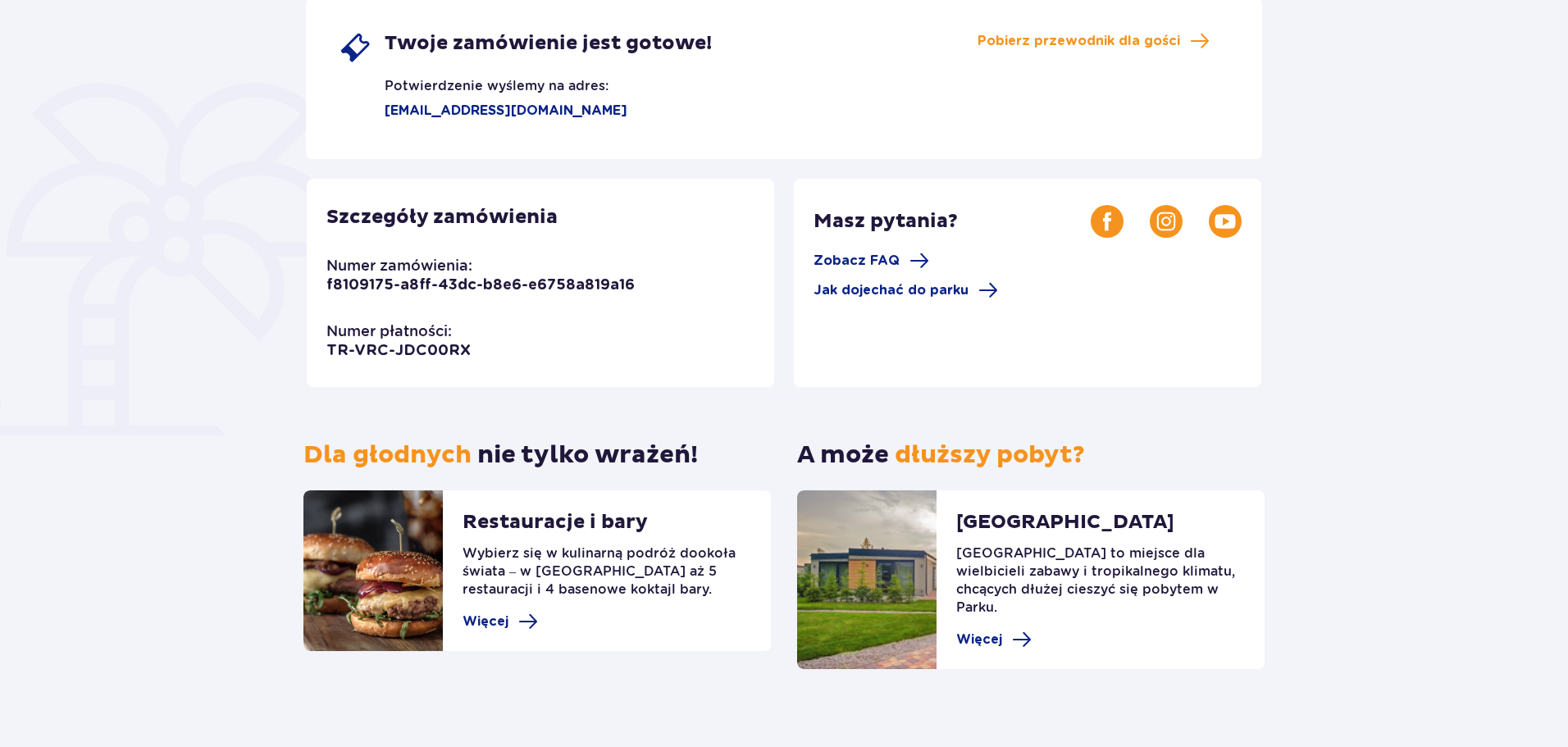
scroll to position [314, 0]
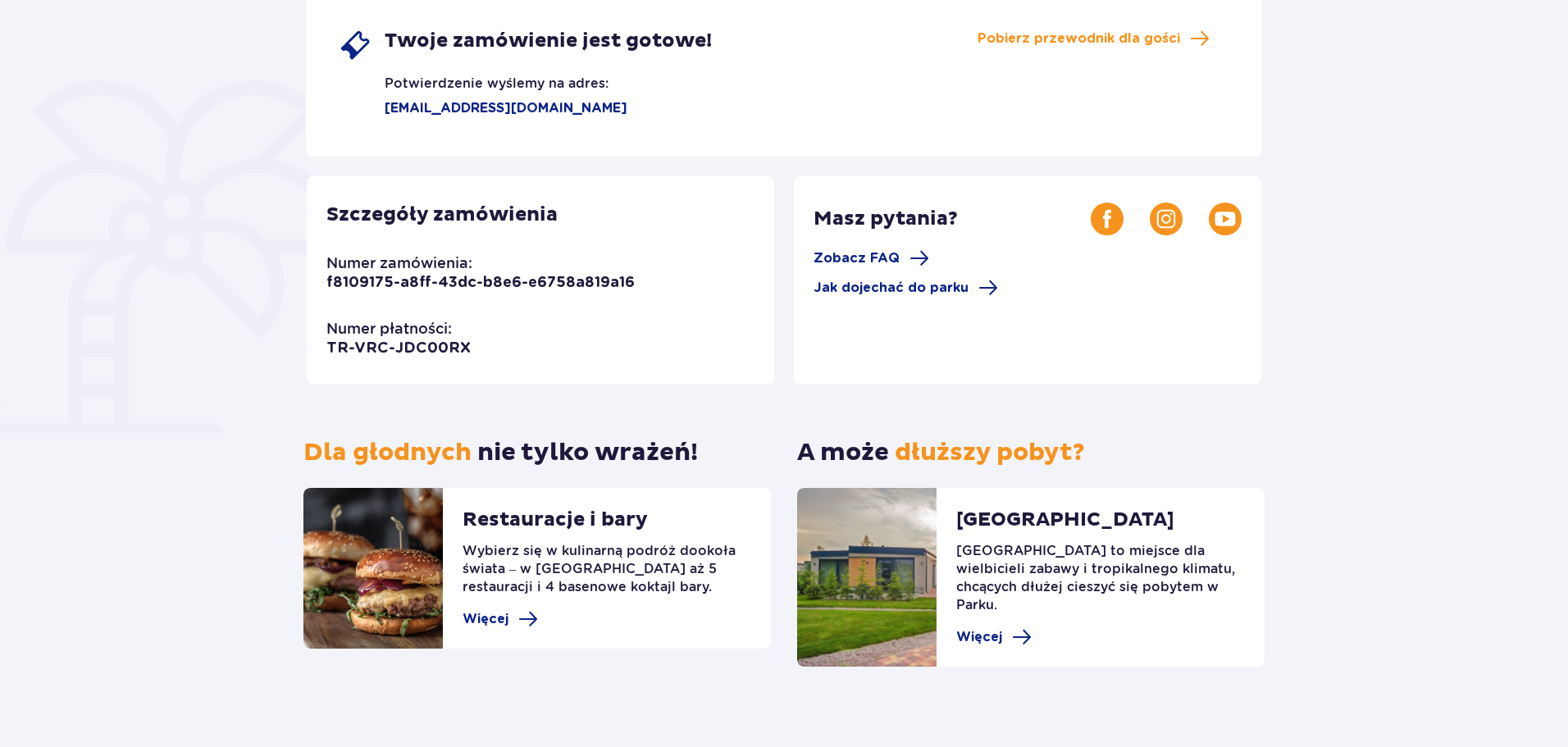
click at [490, 114] on p "[EMAIL_ADDRESS][DOMAIN_NAME]" at bounding box center [483, 108] width 289 height 18
